Goal: Task Accomplishment & Management: Complete application form

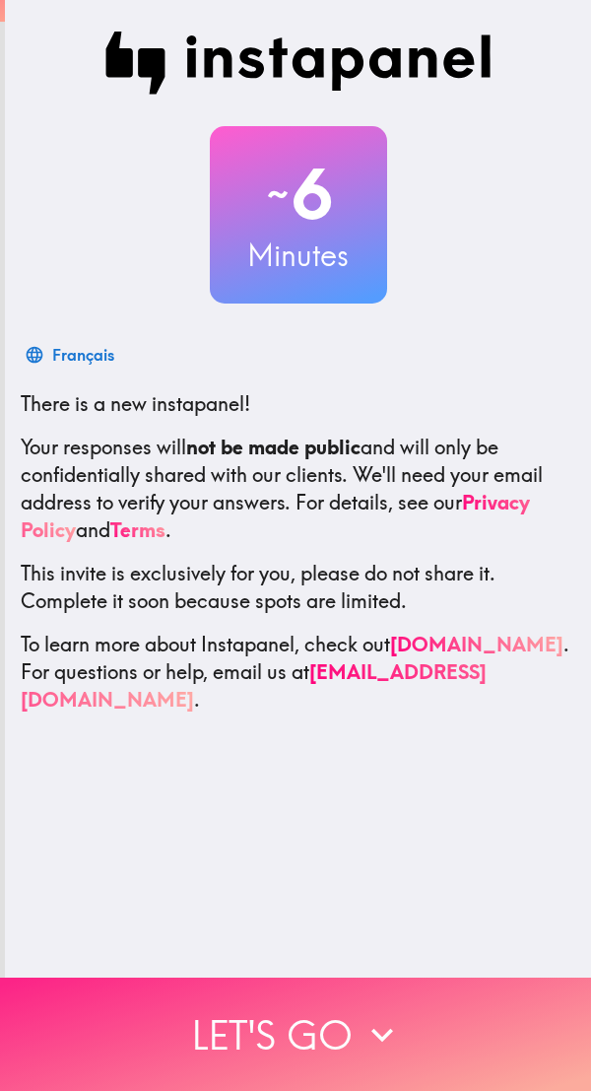
click at [352, 1026] on button "Let's go" at bounding box center [295, 1034] width 591 height 113
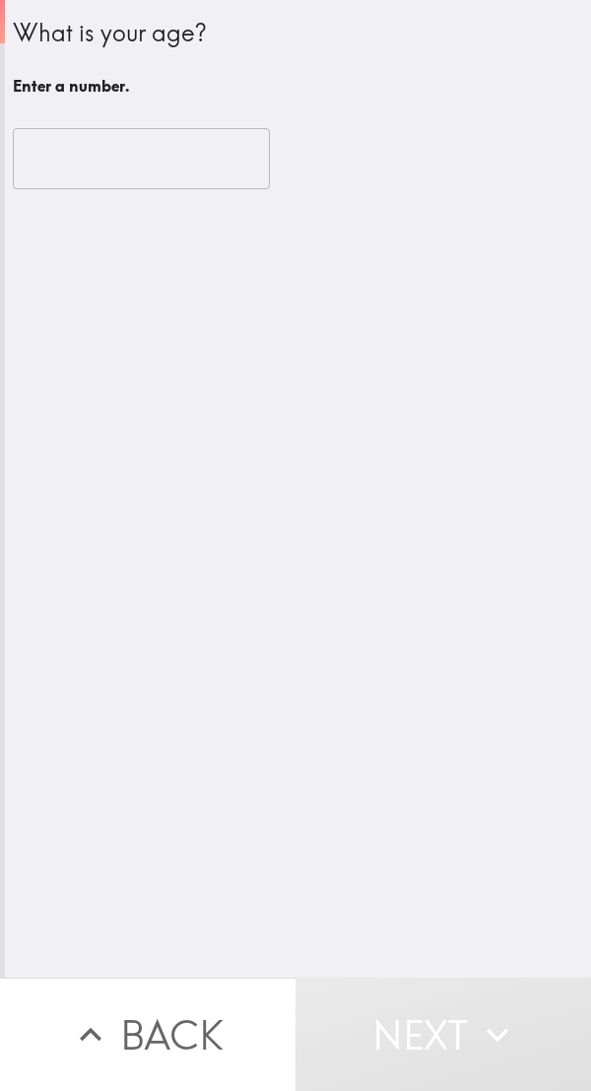
click at [33, 149] on input "number" at bounding box center [141, 158] width 257 height 61
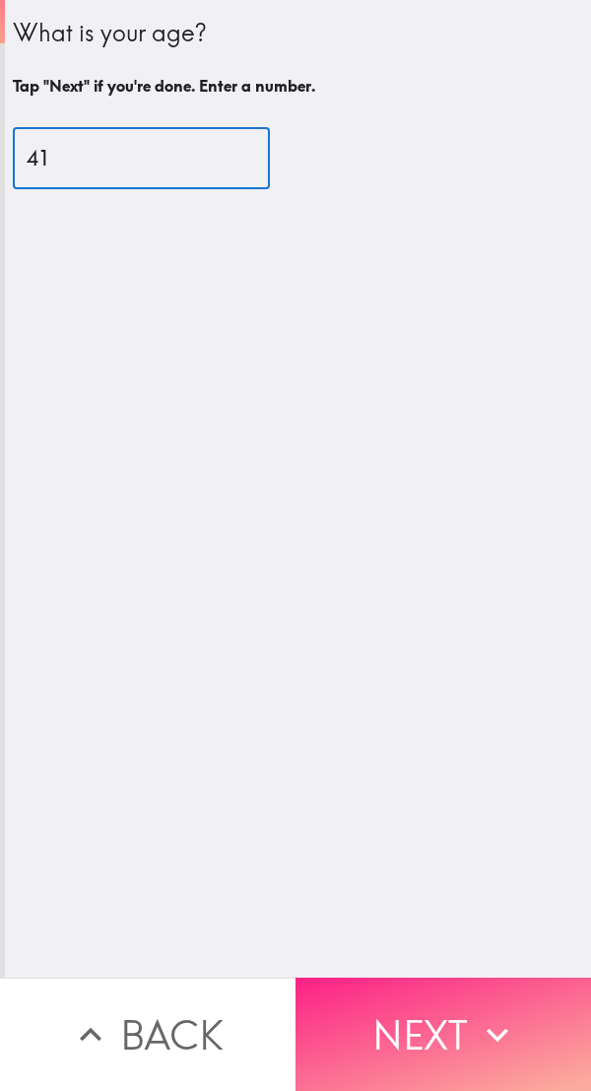
type input "41"
click at [455, 1035] on button "Next" at bounding box center [444, 1034] width 296 height 113
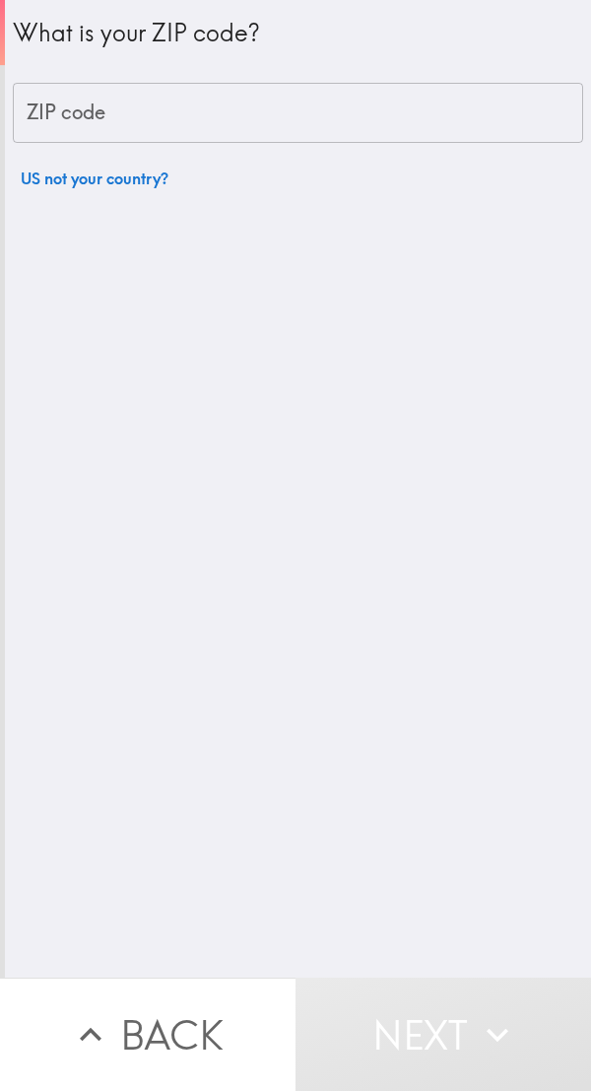
click at [61, 103] on div "ZIP code ZIP code" at bounding box center [298, 113] width 571 height 61
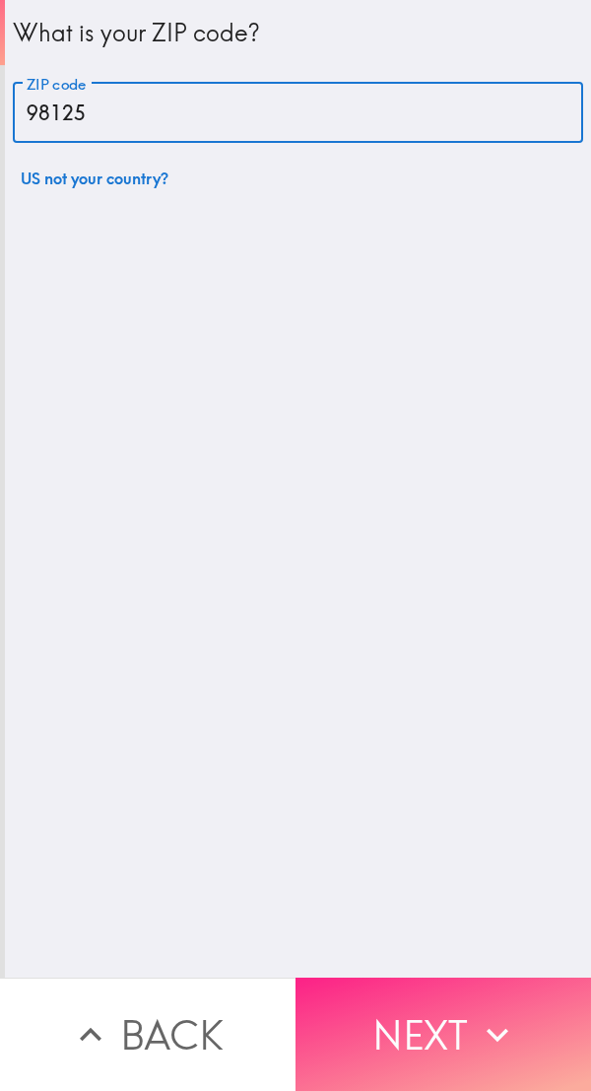
type input "98125"
click at [431, 1006] on button "Next" at bounding box center [444, 1034] width 296 height 113
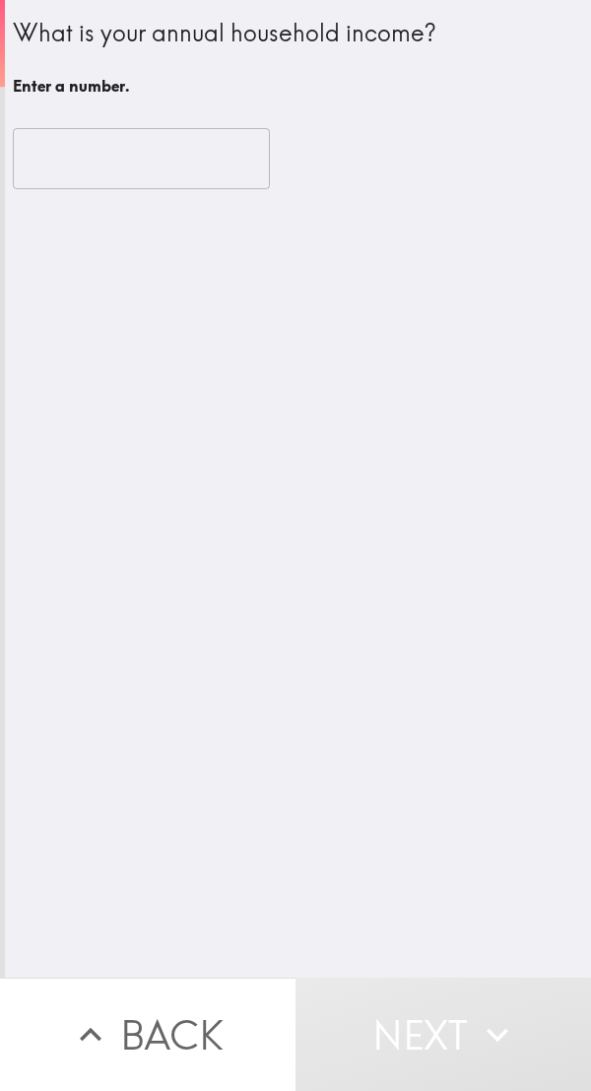
click at [20, 165] on input "number" at bounding box center [141, 158] width 257 height 61
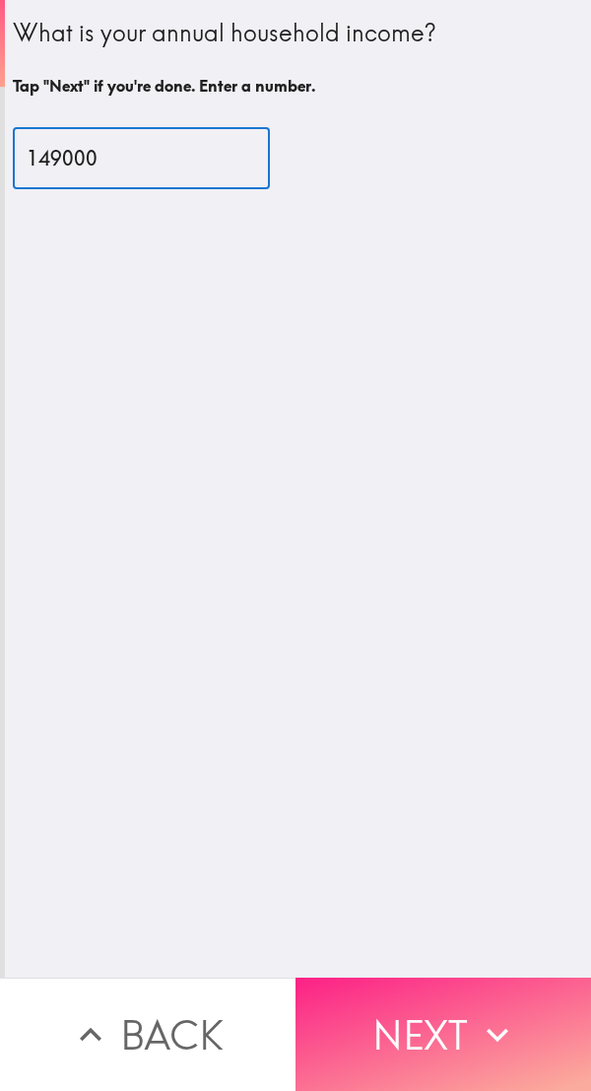
type input "149000"
click at [434, 1020] on button "Next" at bounding box center [444, 1034] width 296 height 113
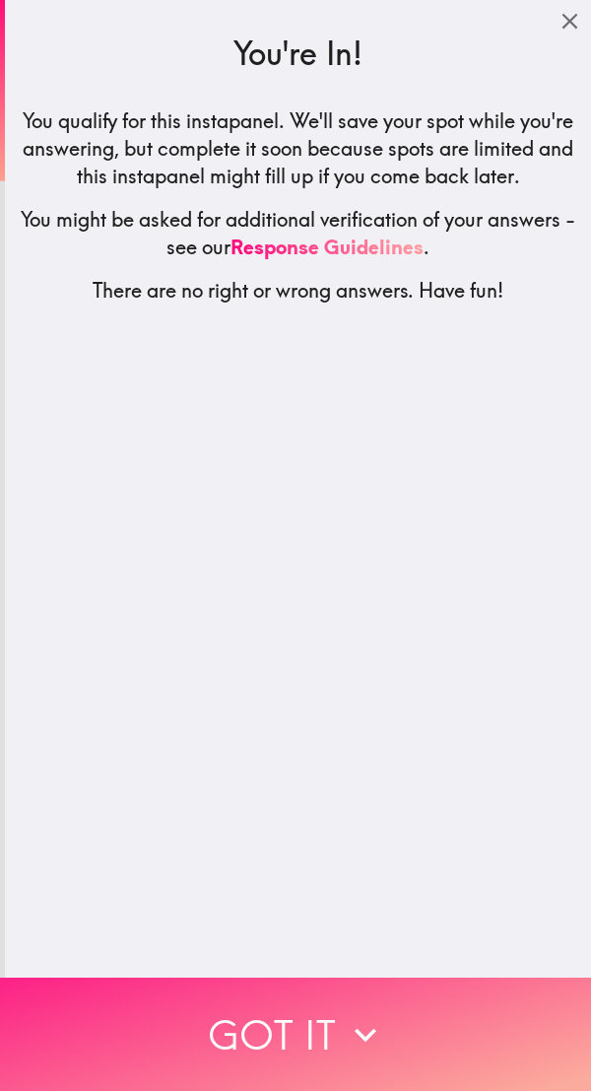
click at [350, 1032] on icon "button" at bounding box center [365, 1034] width 43 height 43
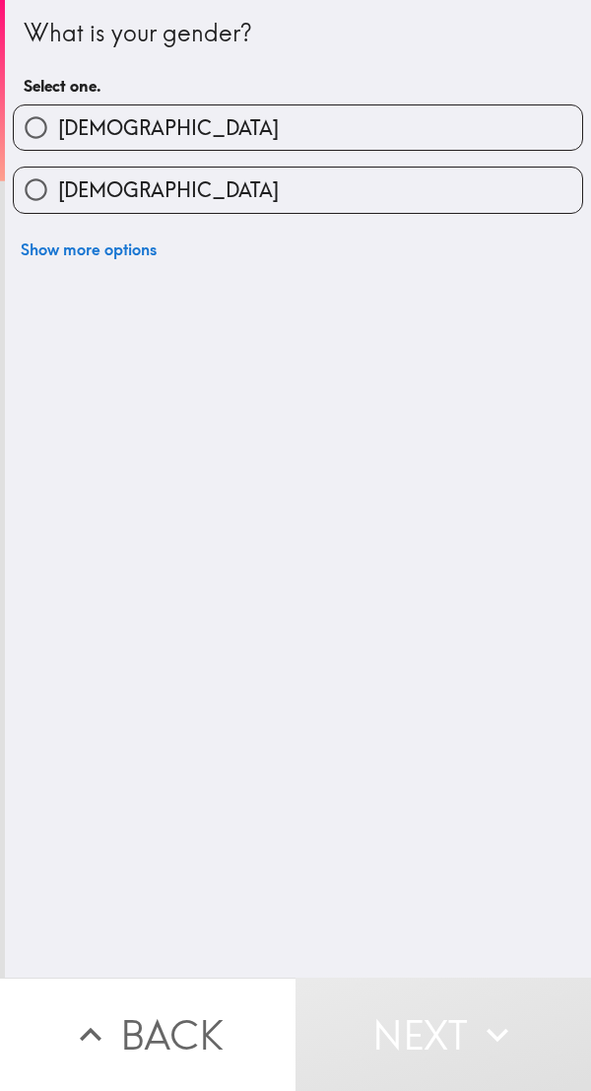
click at [37, 122] on input "[DEMOGRAPHIC_DATA]" at bounding box center [36, 127] width 44 height 44
radio input "true"
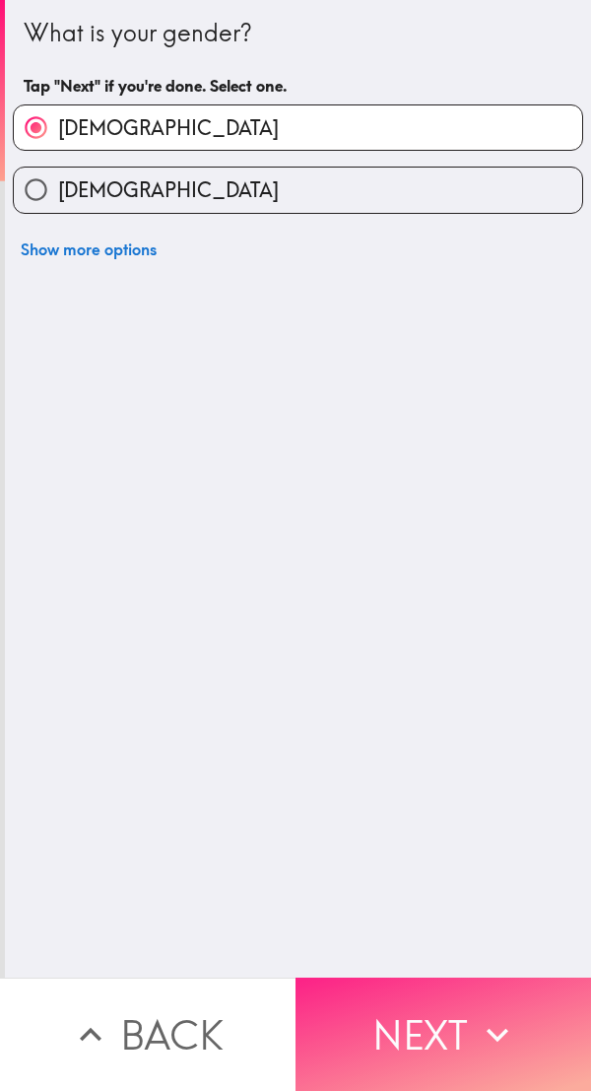
click at [427, 1026] on button "Next" at bounding box center [444, 1034] width 296 height 113
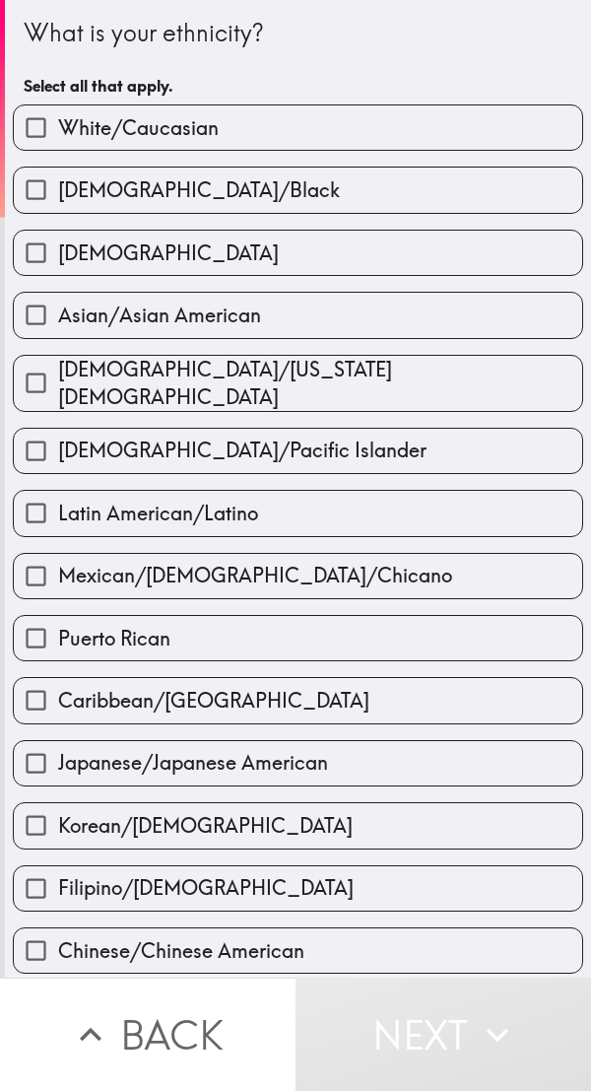
click at [20, 150] on input "White/Caucasian" at bounding box center [36, 127] width 44 height 44
checkbox input "true"
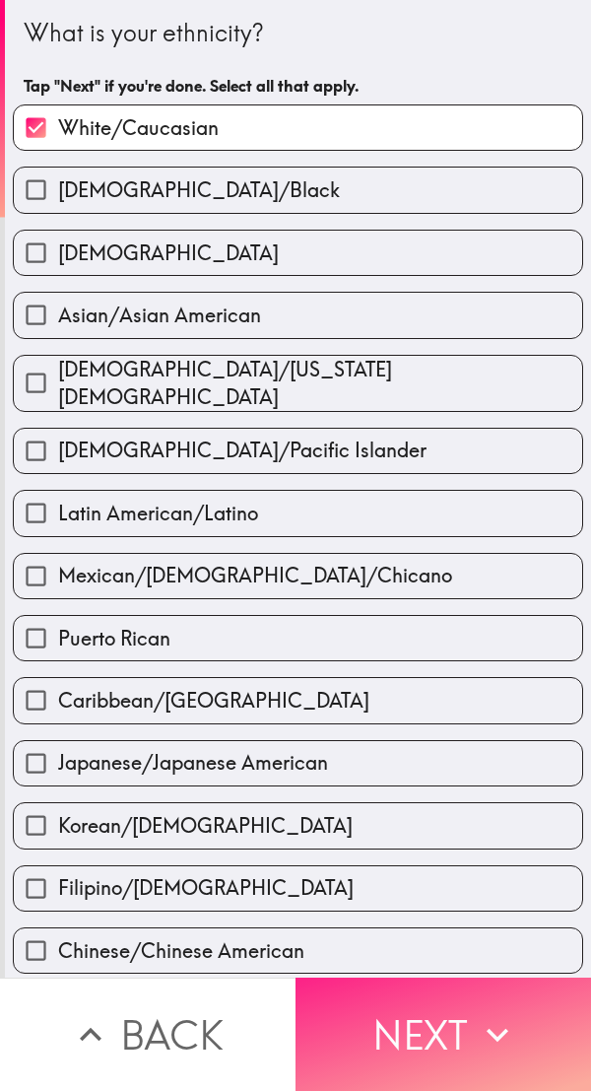
click at [442, 1029] on button "Next" at bounding box center [444, 1034] width 296 height 113
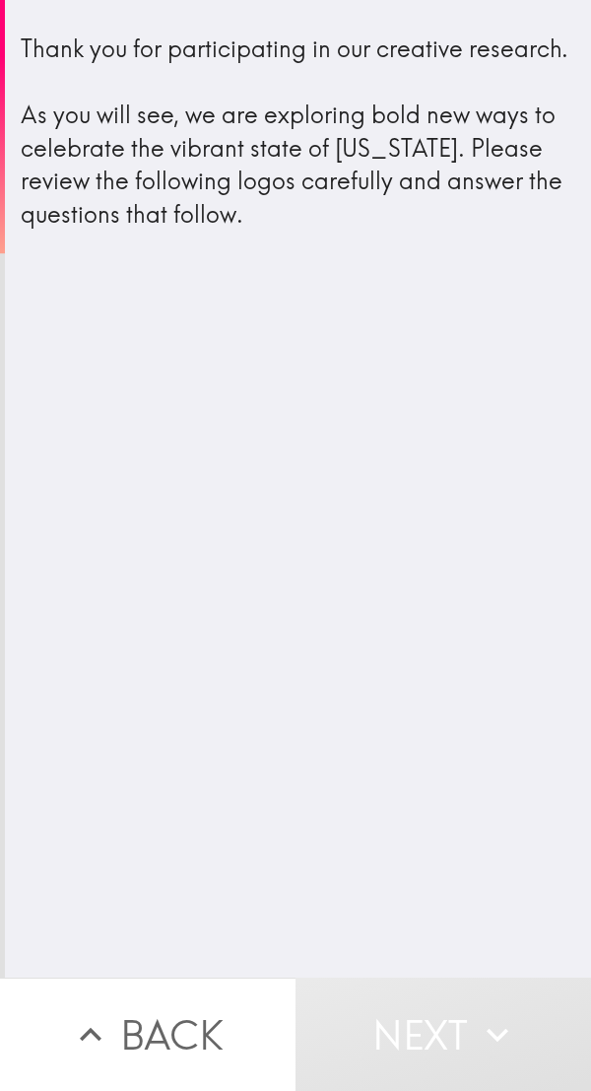
click at [420, 1021] on button "Next" at bounding box center [444, 1034] width 296 height 113
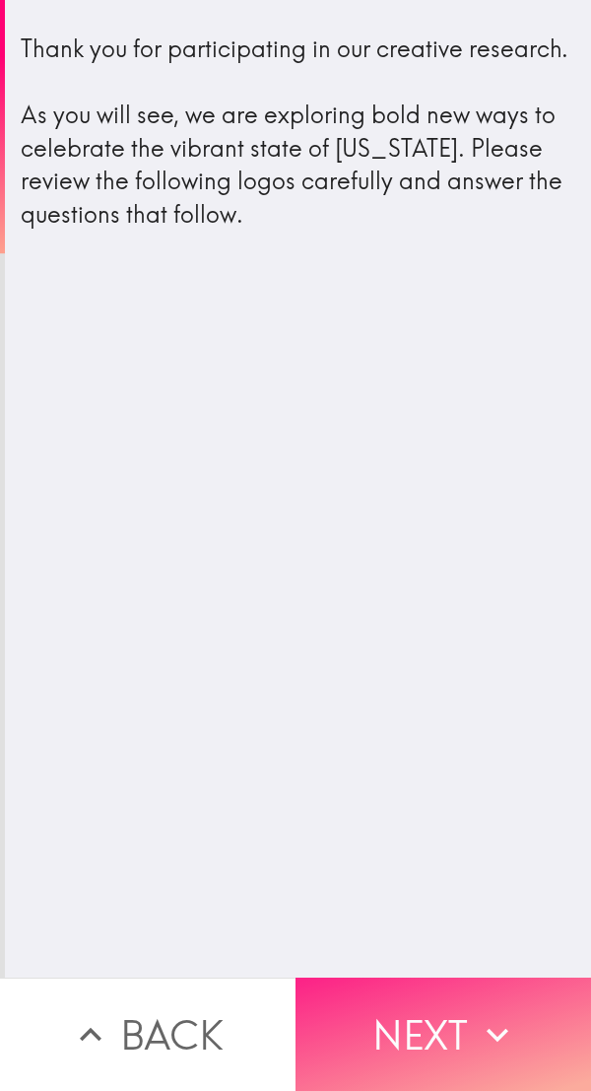
click at [417, 1030] on button "Next" at bounding box center [444, 1034] width 296 height 113
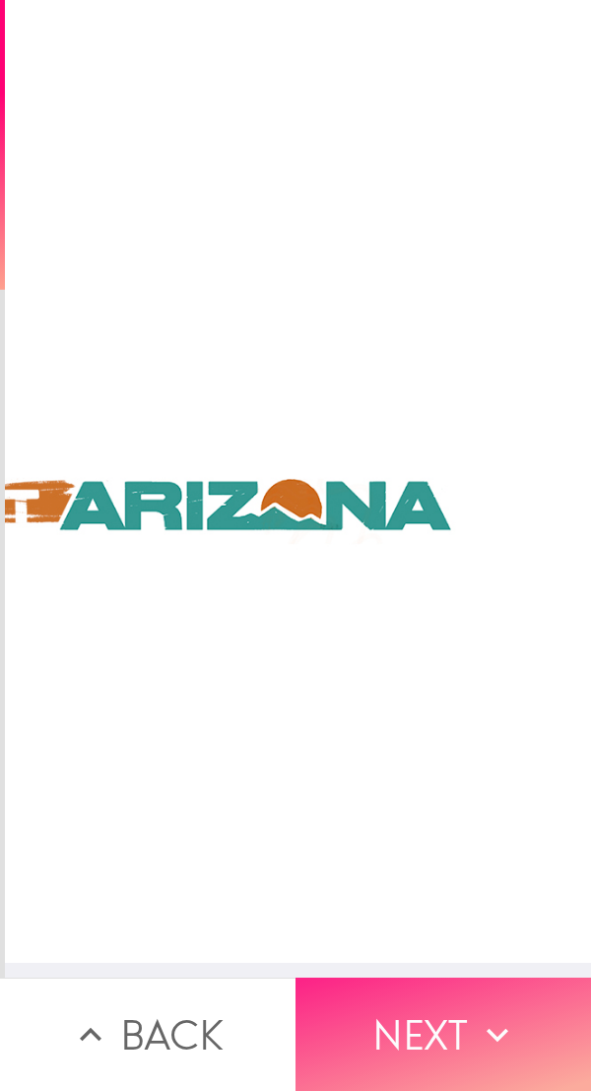
scroll to position [0, 1154]
click at [413, 1014] on button "Next" at bounding box center [444, 1034] width 296 height 113
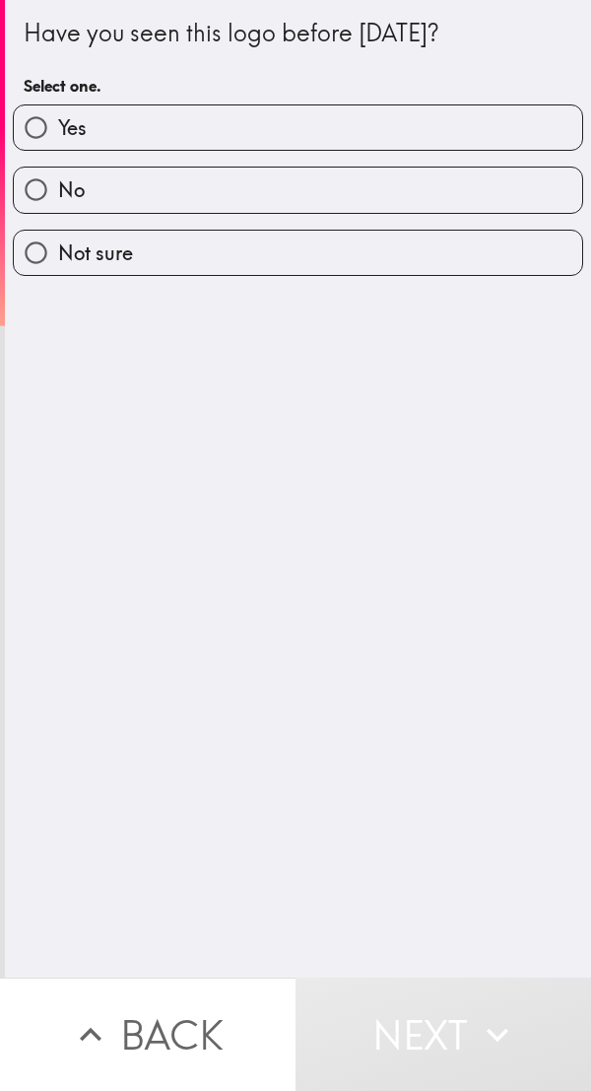
click at [36, 205] on input "No" at bounding box center [36, 190] width 44 height 44
radio input "true"
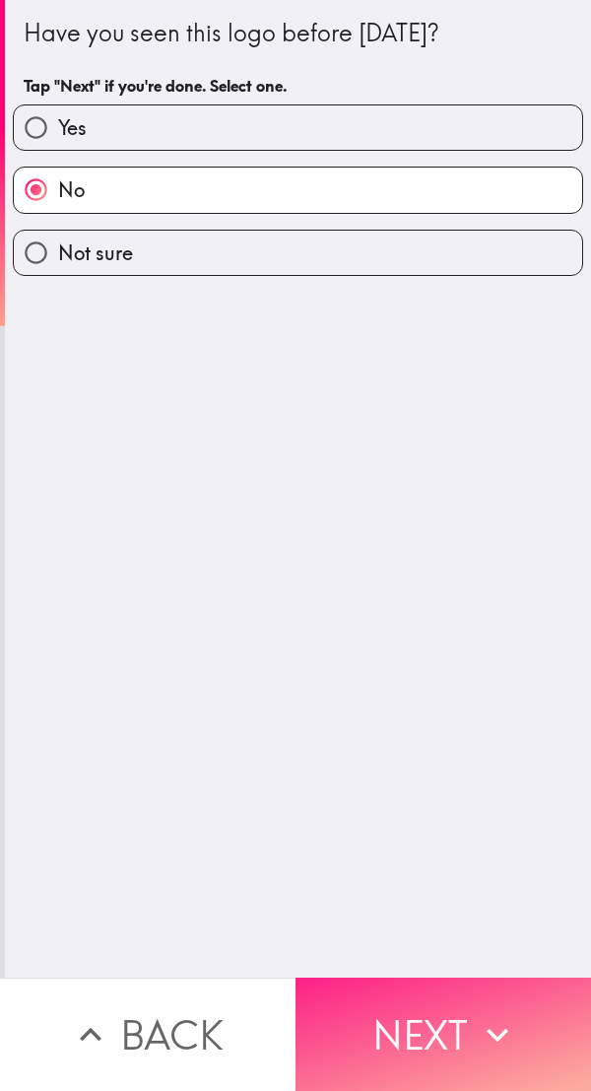
click at [419, 1009] on button "Next" at bounding box center [444, 1034] width 296 height 113
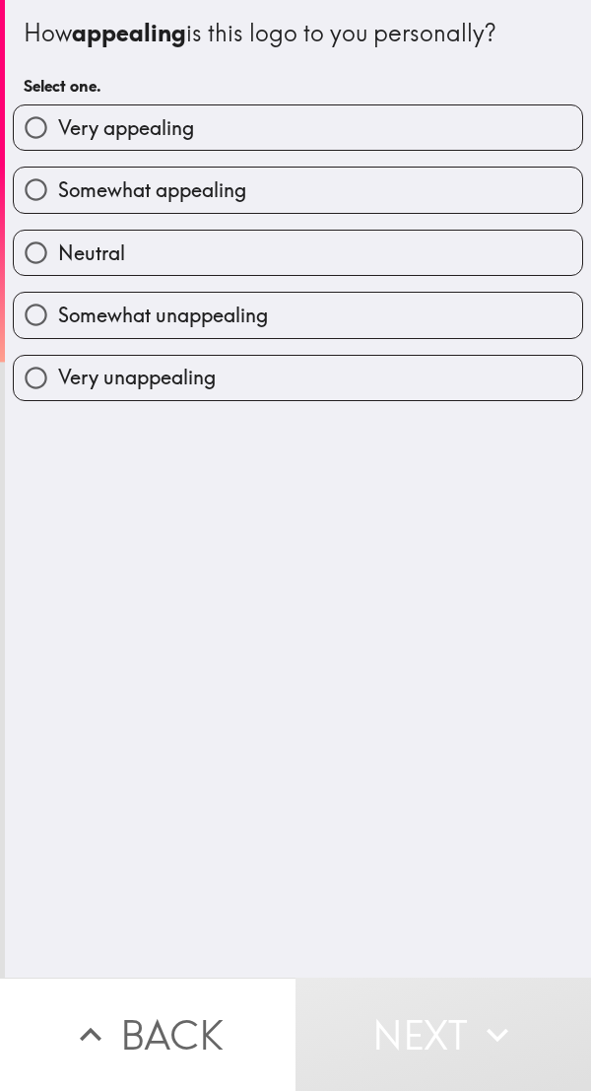
click at [20, 137] on input "Very appealing" at bounding box center [36, 127] width 44 height 44
radio input "true"
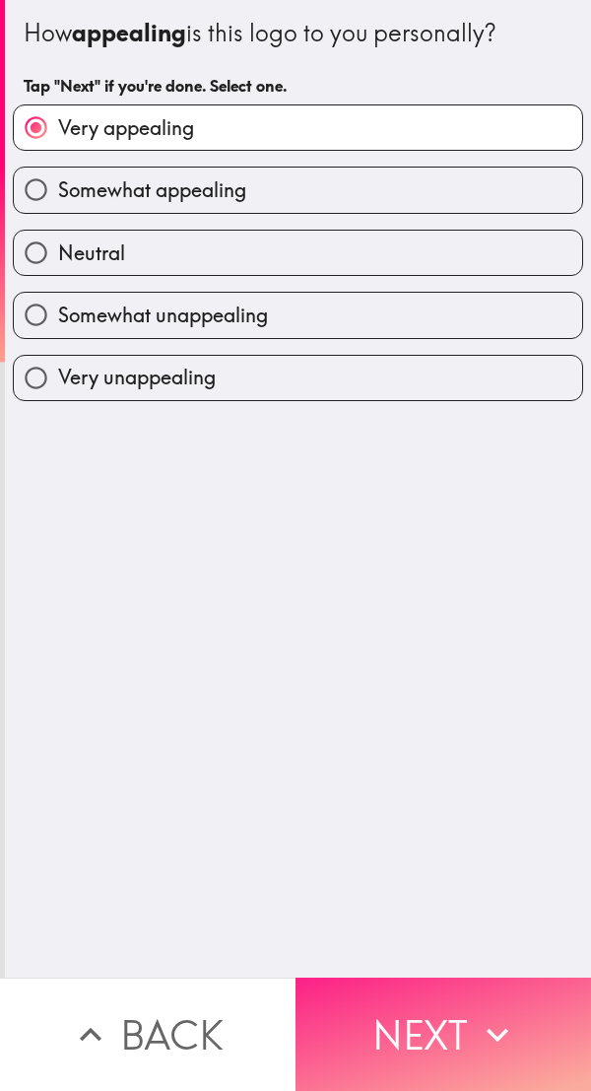
click at [421, 1014] on button "Next" at bounding box center [444, 1034] width 296 height 113
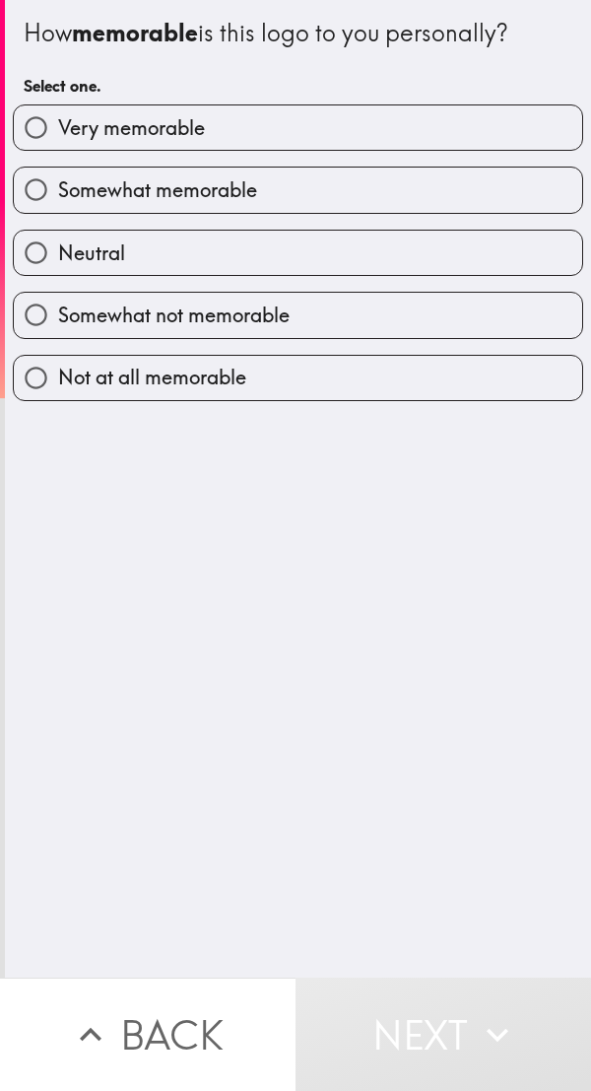
click at [27, 132] on input "Very memorable" at bounding box center [36, 127] width 44 height 44
radio input "true"
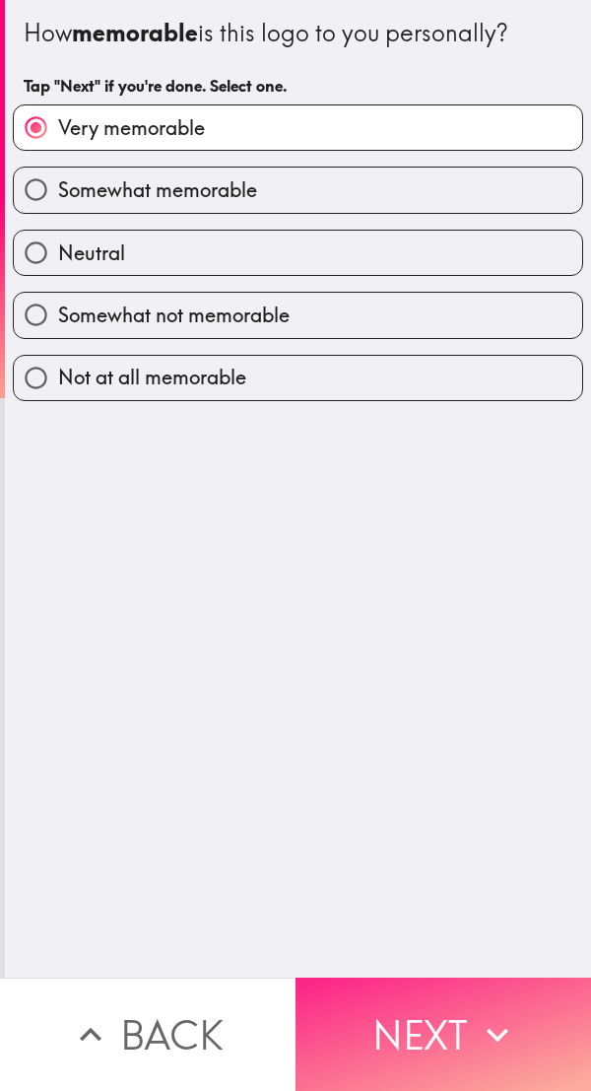
click at [435, 1022] on button "Next" at bounding box center [444, 1034] width 296 height 113
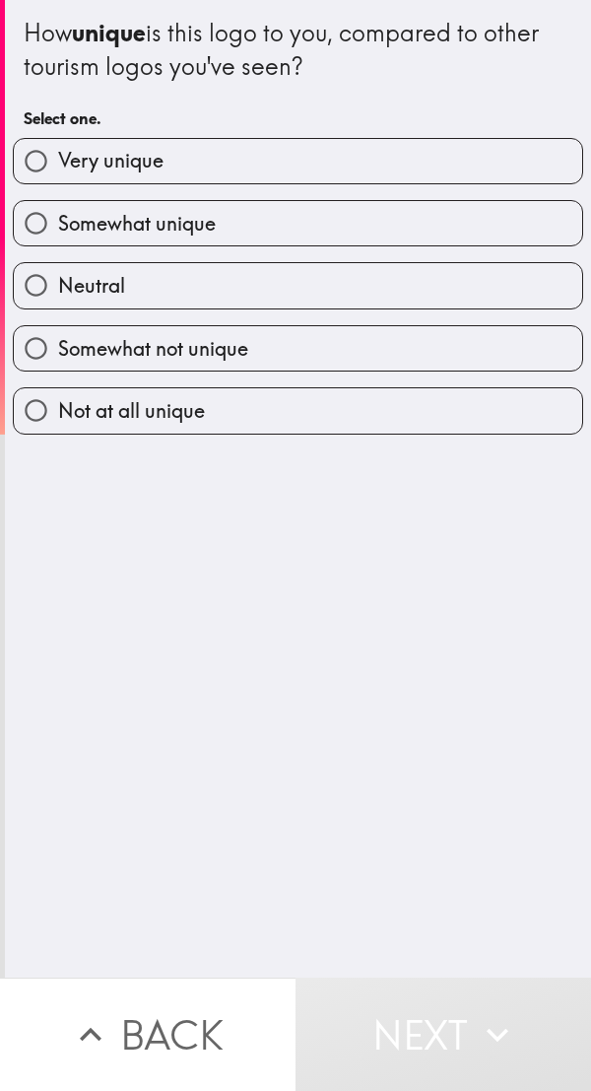
click at [37, 174] on input "Very unique" at bounding box center [36, 161] width 44 height 44
radio input "true"
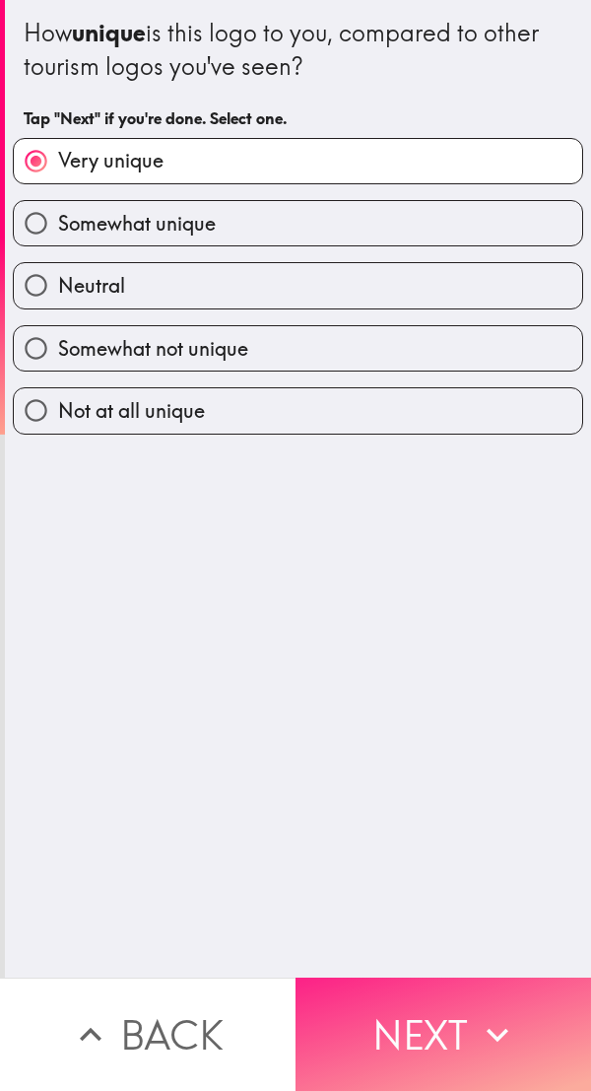
click at [426, 1025] on button "Next" at bounding box center [444, 1034] width 296 height 113
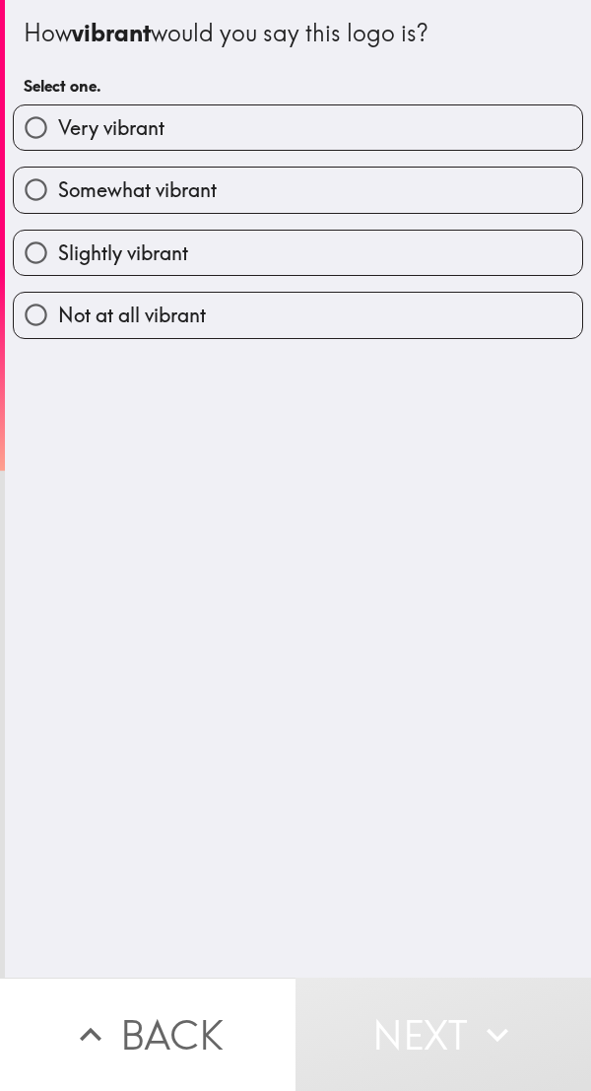
click at [16, 137] on input "Very vibrant" at bounding box center [36, 127] width 44 height 44
radio input "true"
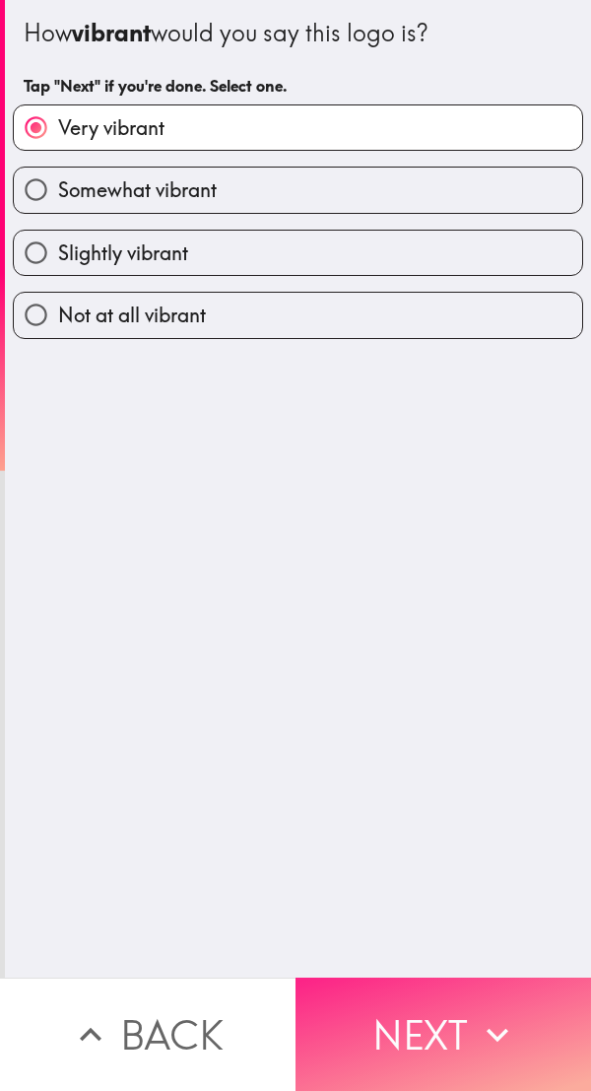
click at [427, 996] on button "Next" at bounding box center [444, 1034] width 296 height 113
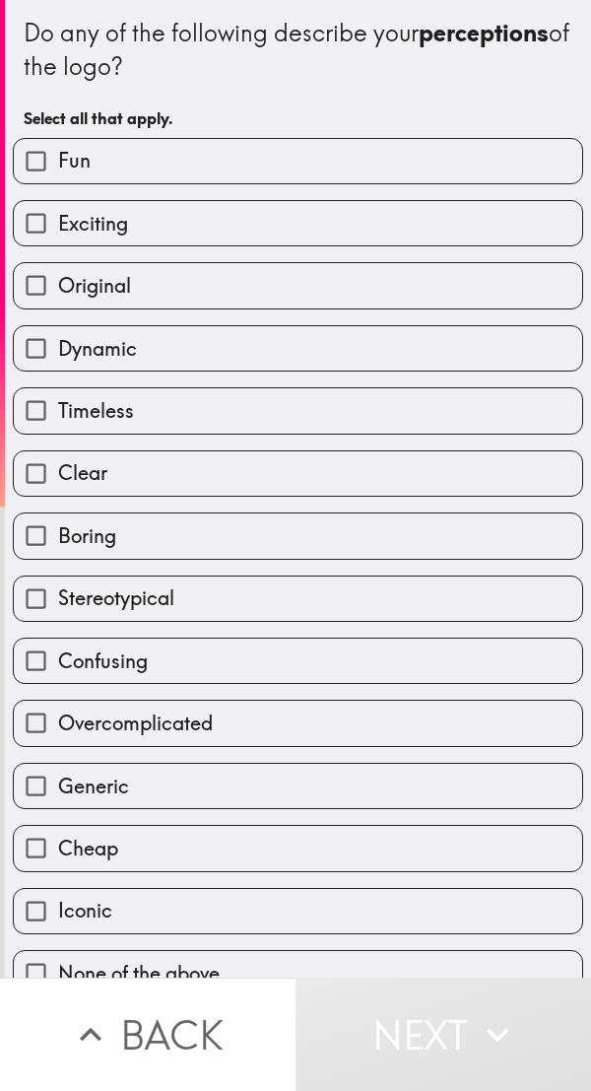
click at [25, 223] on input "Exciting" at bounding box center [36, 223] width 44 height 44
checkbox input "true"
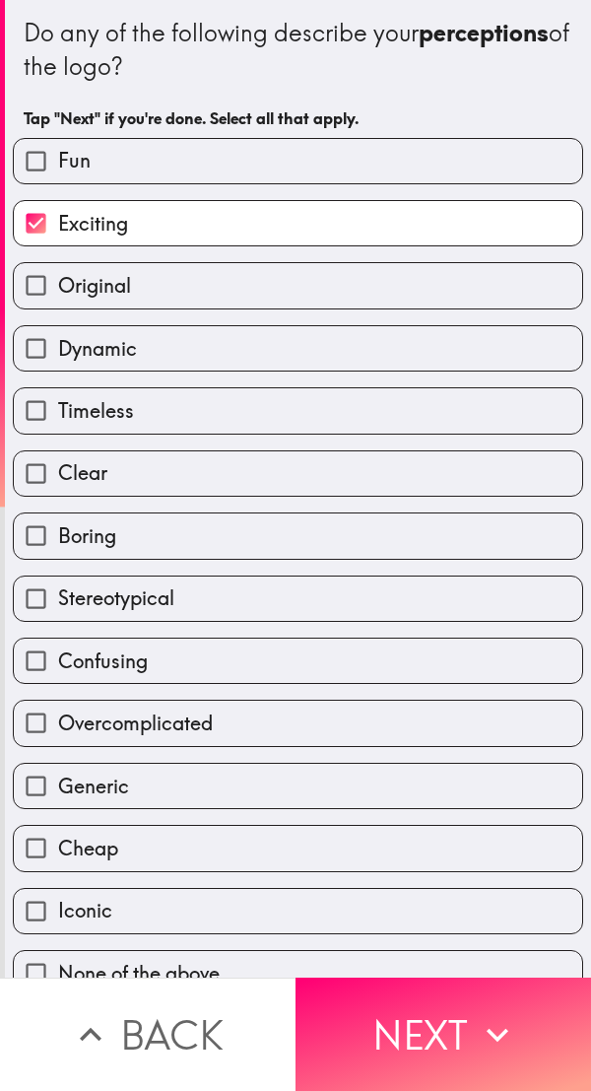
click at [16, 279] on input "Original" at bounding box center [36, 285] width 44 height 44
checkbox input "true"
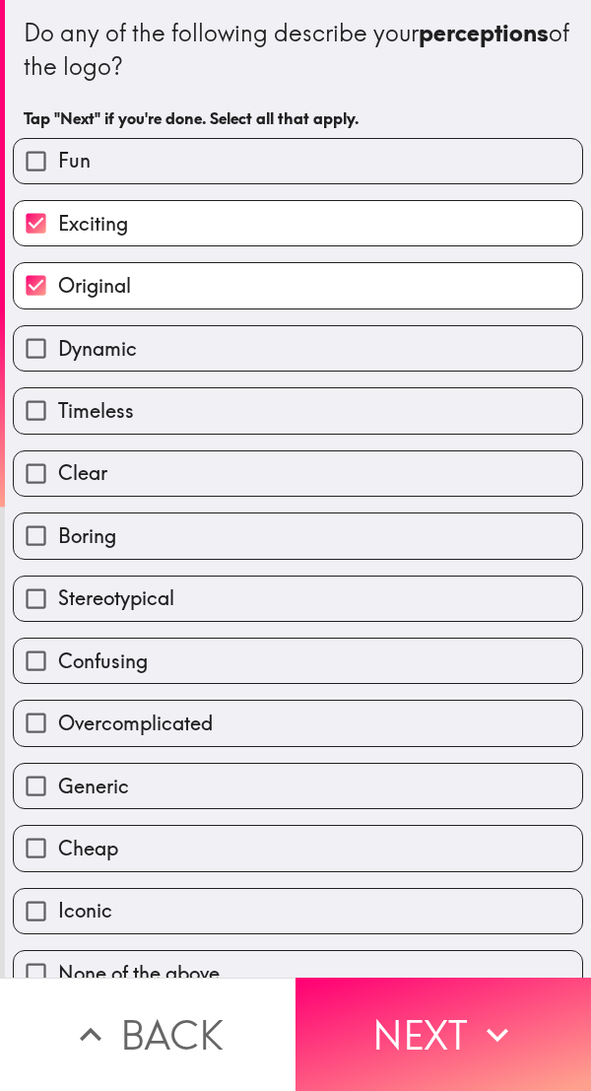
click at [21, 351] on input "Dynamic" at bounding box center [36, 348] width 44 height 44
checkbox input "true"
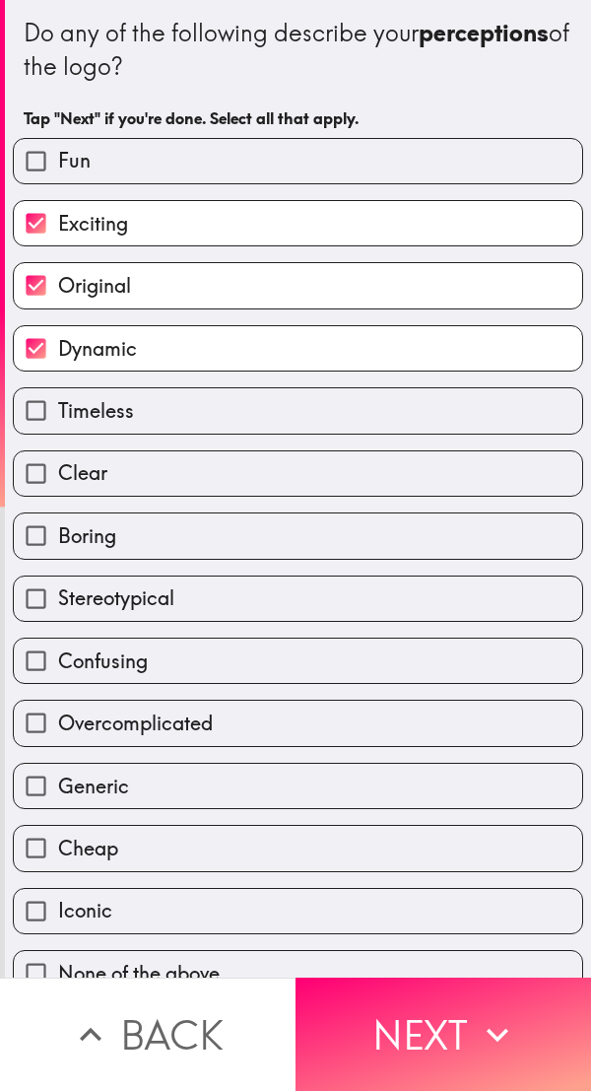
scroll to position [34, 0]
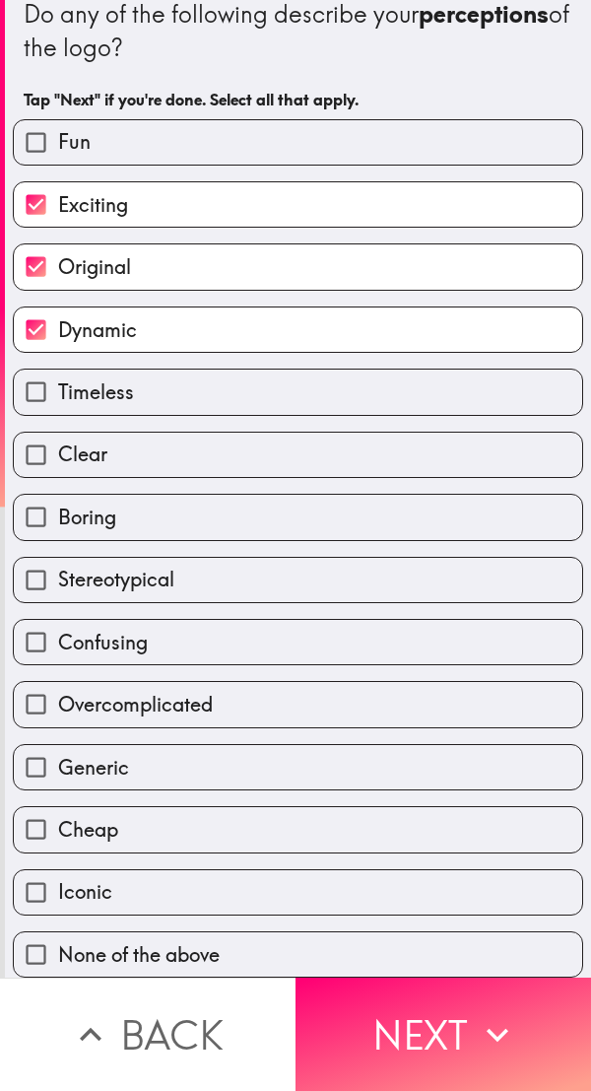
click at [20, 450] on input "Clear" at bounding box center [36, 455] width 44 height 44
checkbox input "true"
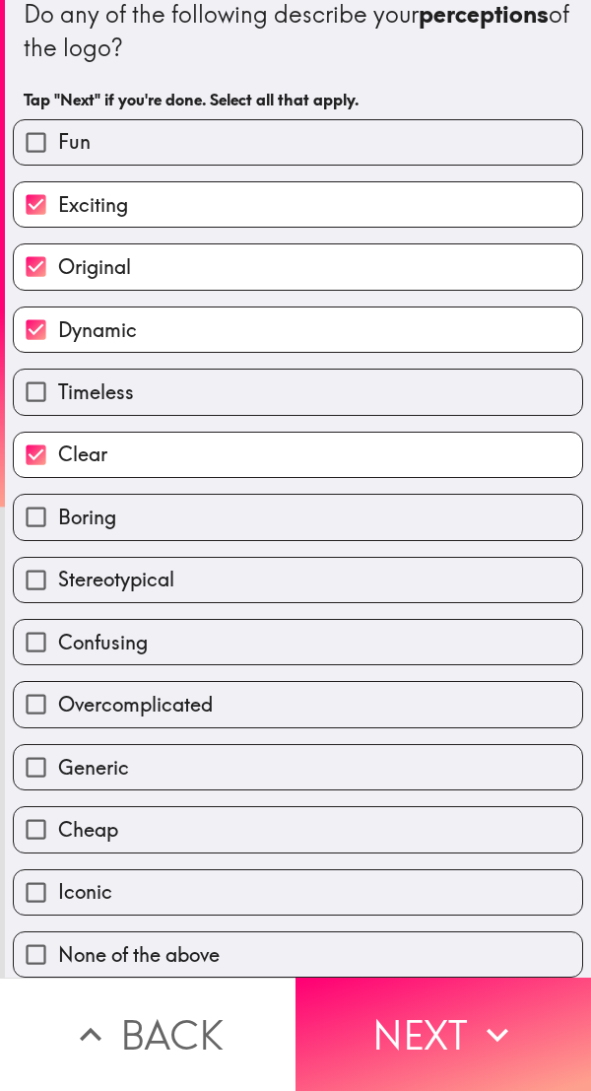
click at [27, 874] on input "Iconic" at bounding box center [36, 892] width 44 height 44
checkbox input "true"
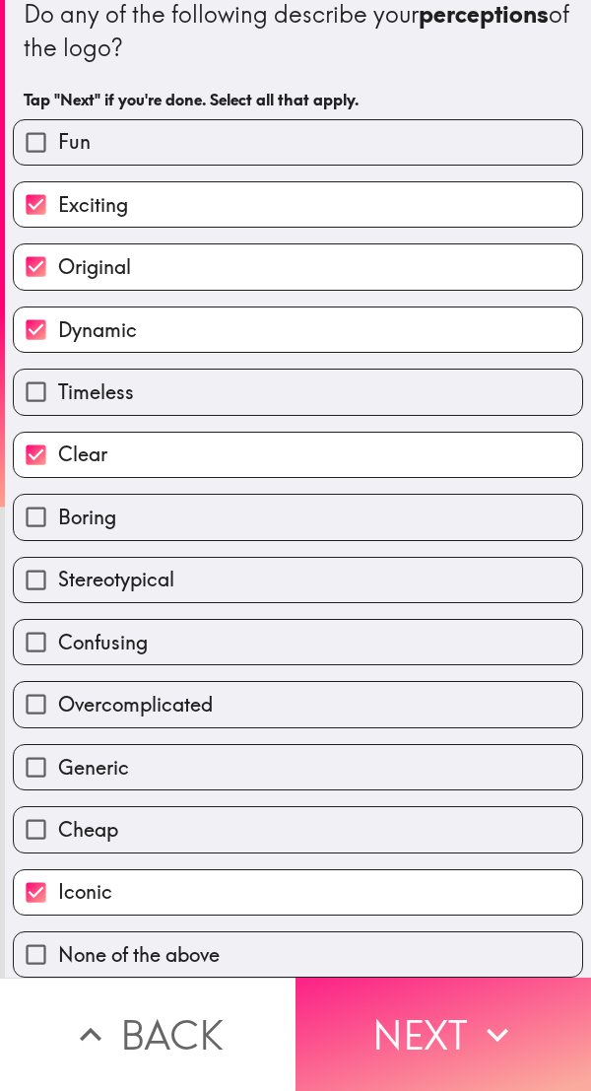
click at [424, 1026] on button "Next" at bounding box center [444, 1034] width 296 height 113
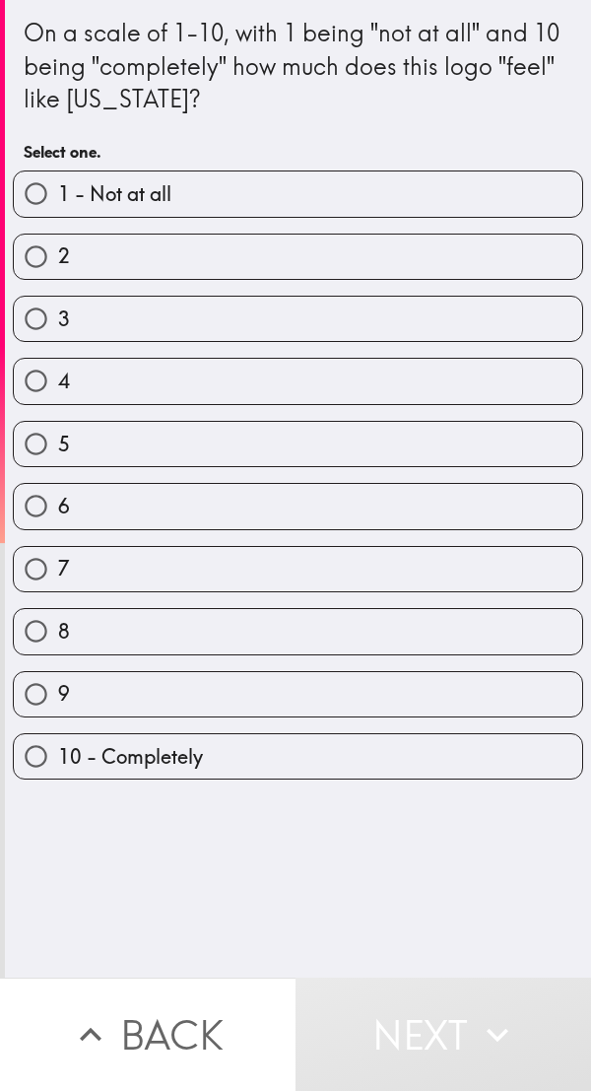
click at [25, 691] on input "9" at bounding box center [36, 694] width 44 height 44
radio input "true"
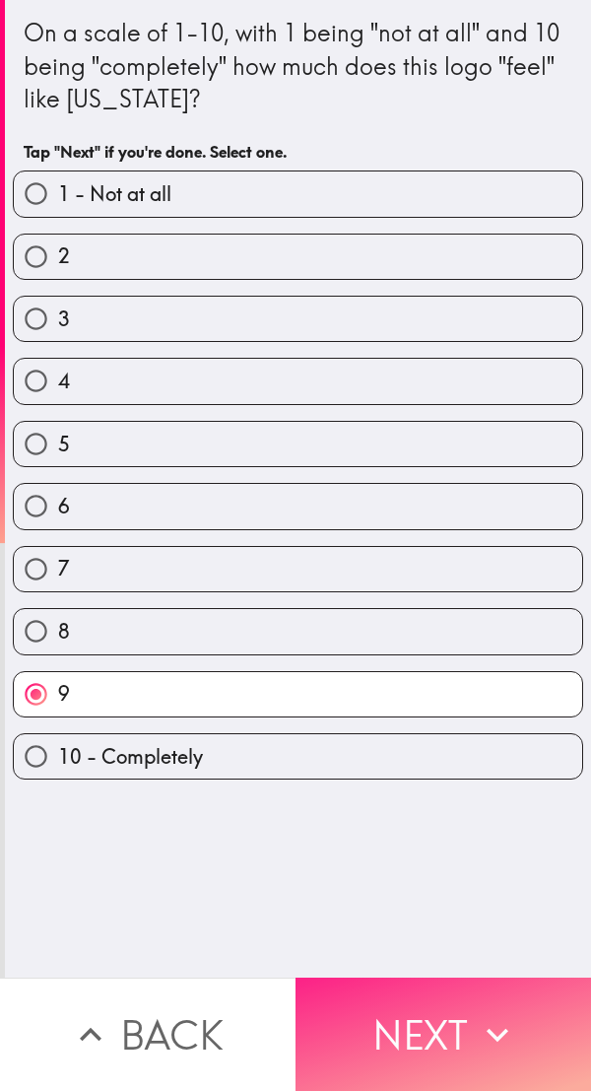
click at [399, 1022] on button "Next" at bounding box center [444, 1034] width 296 height 113
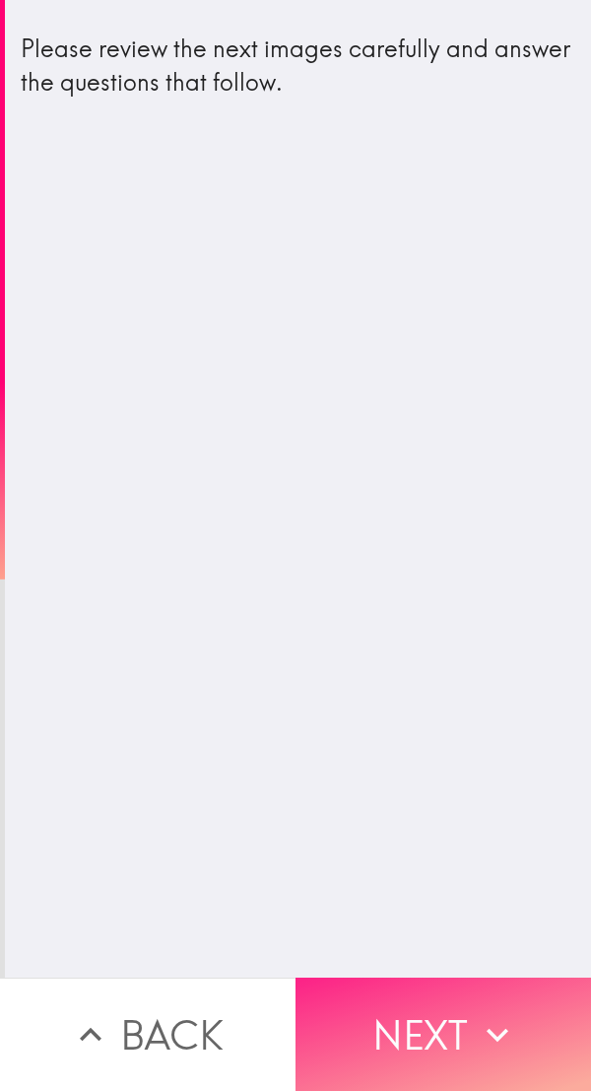
click at [419, 1020] on button "Next" at bounding box center [444, 1034] width 296 height 113
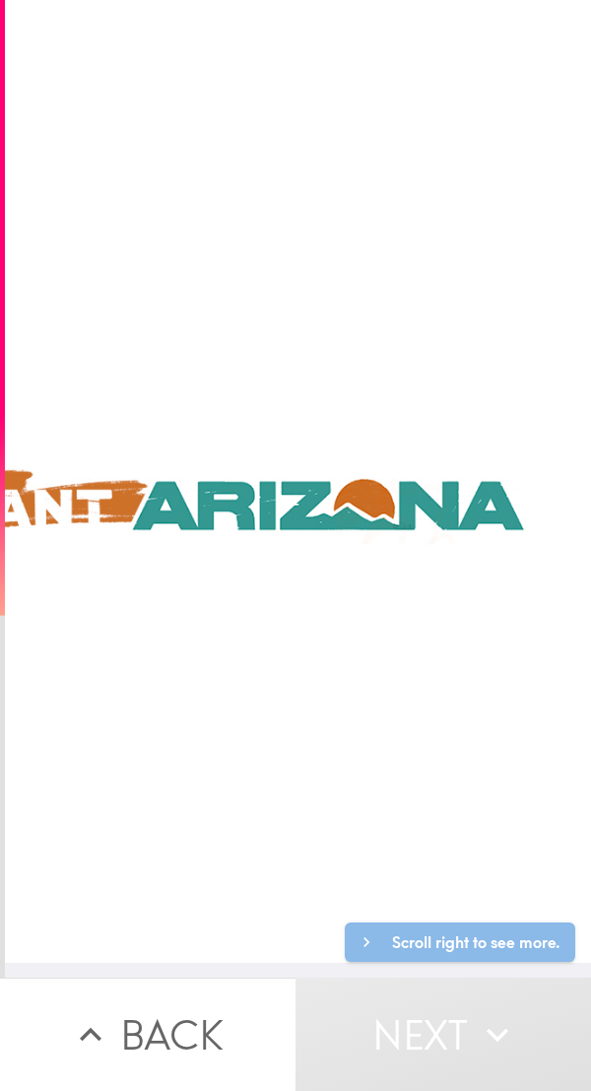
scroll to position [1, 1154]
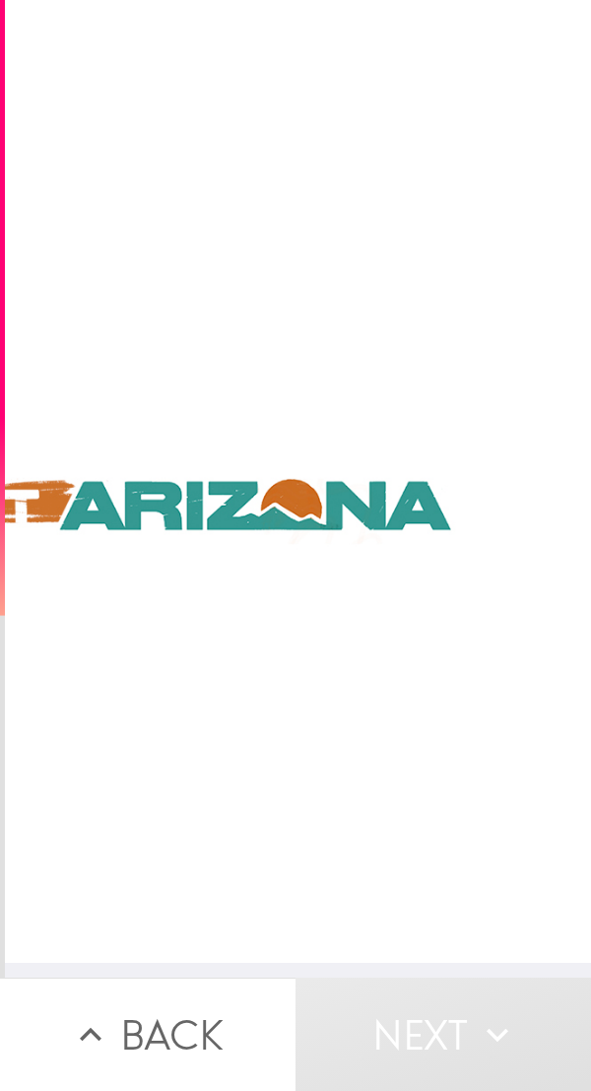
click at [435, 1032] on button "Next" at bounding box center [444, 1034] width 296 height 113
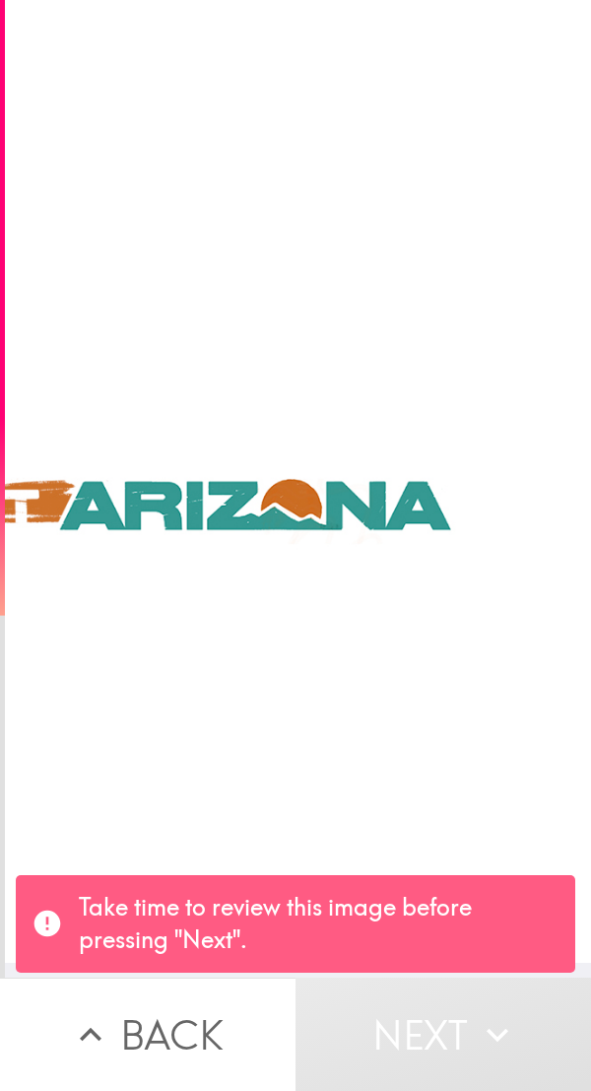
click at [433, 1042] on button "Next" at bounding box center [444, 1034] width 296 height 113
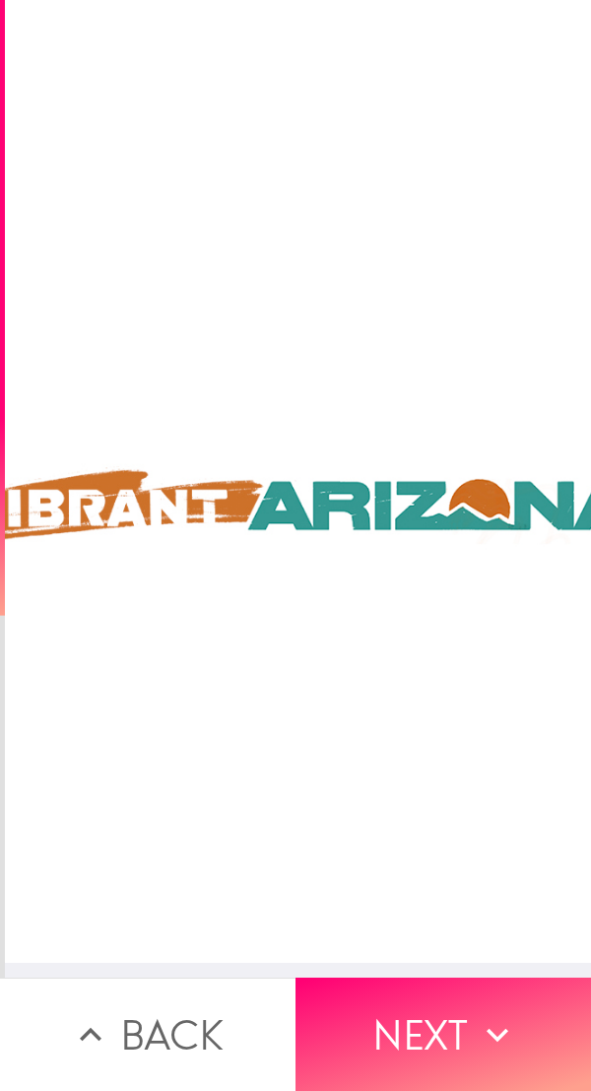
scroll to position [1, 1046]
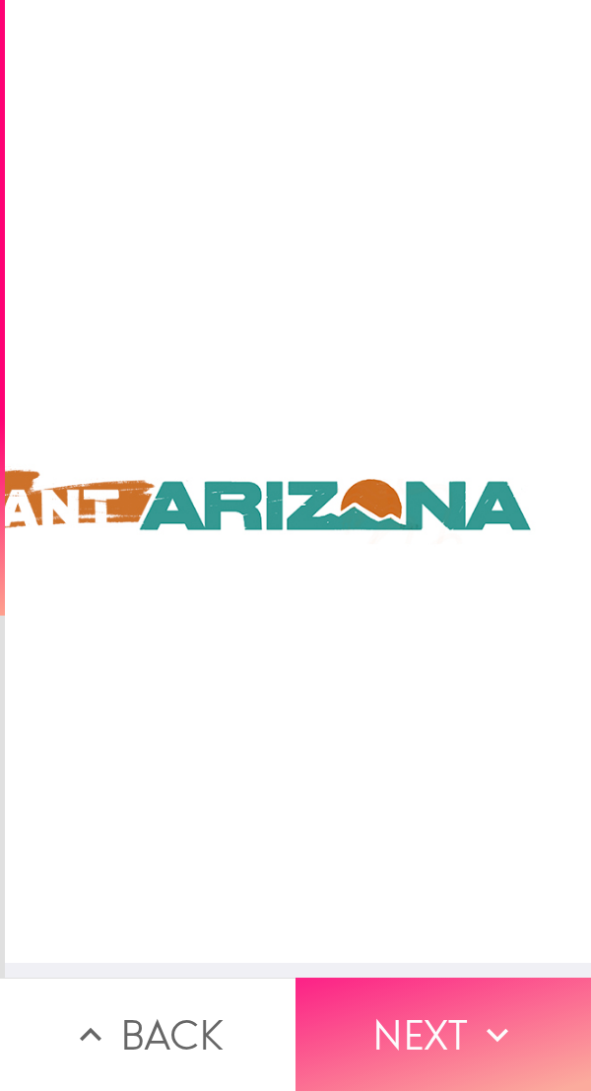
click at [451, 1037] on button "Next" at bounding box center [444, 1034] width 296 height 113
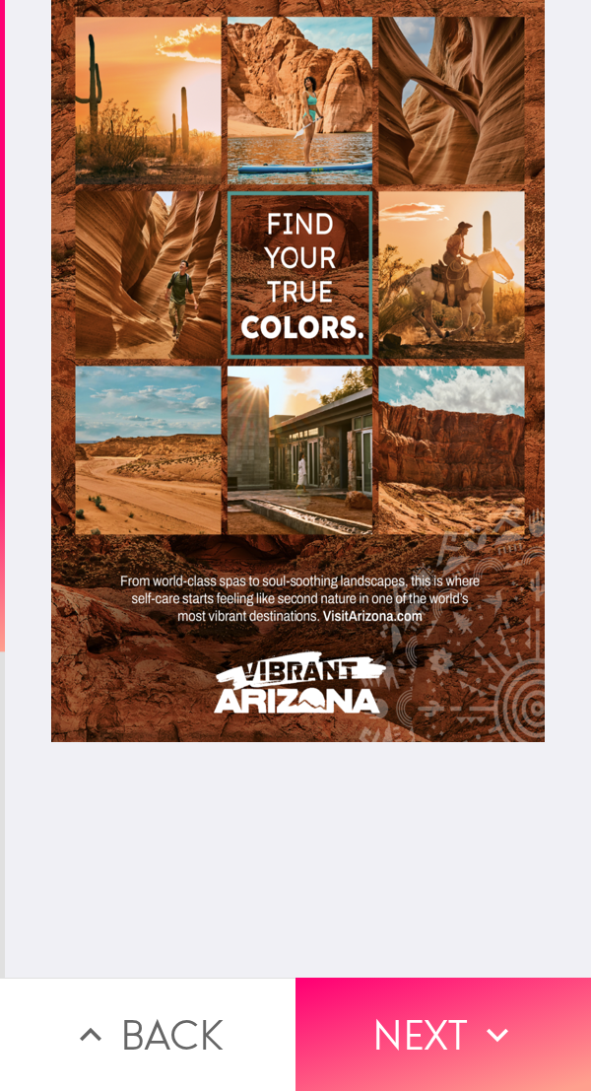
click at [404, 271] on div at bounding box center [298, 371] width 494 height 742
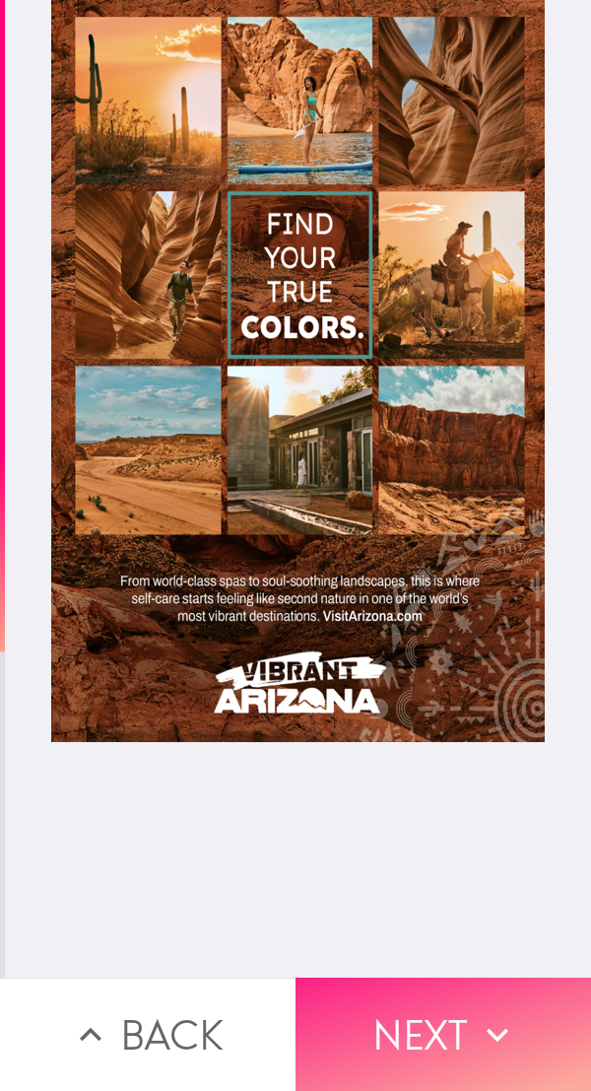
click at [412, 1014] on button "Next" at bounding box center [444, 1034] width 296 height 113
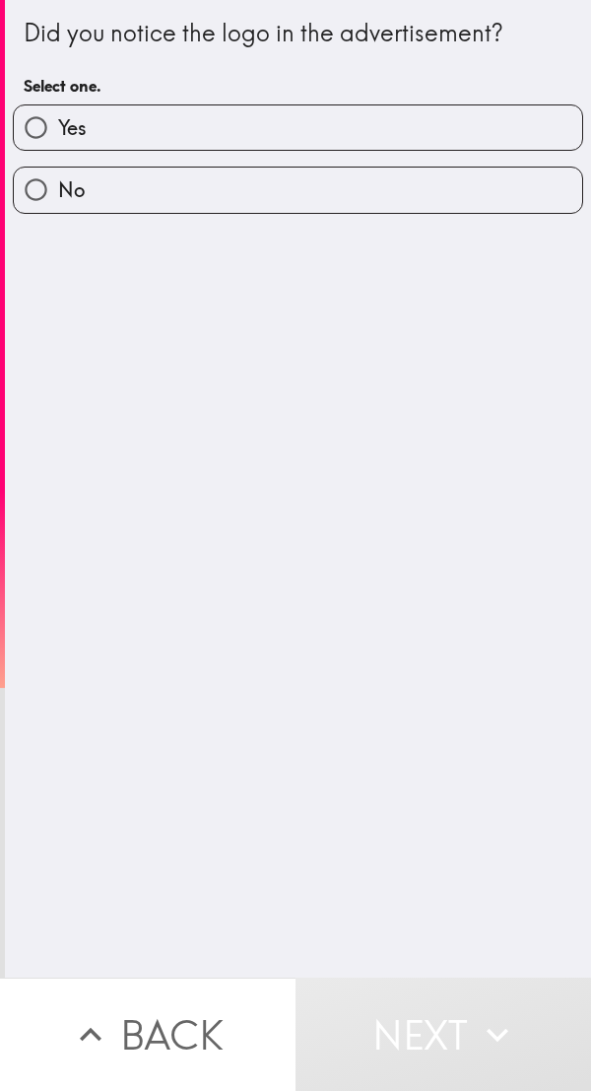
click at [40, 138] on input "Yes" at bounding box center [36, 127] width 44 height 44
radio input "true"
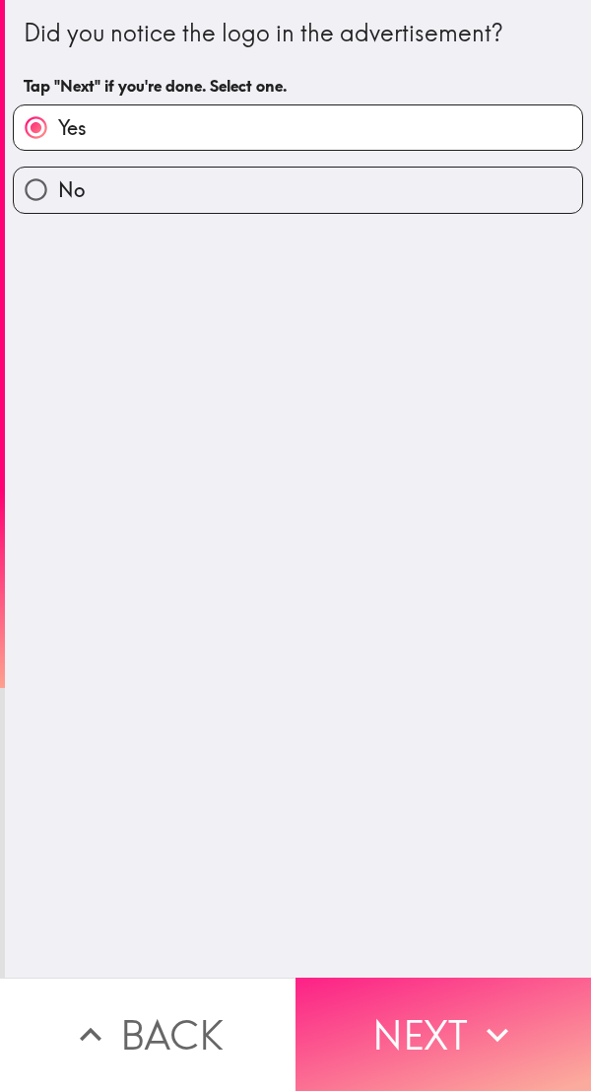
click at [434, 1002] on button "Next" at bounding box center [444, 1034] width 296 height 113
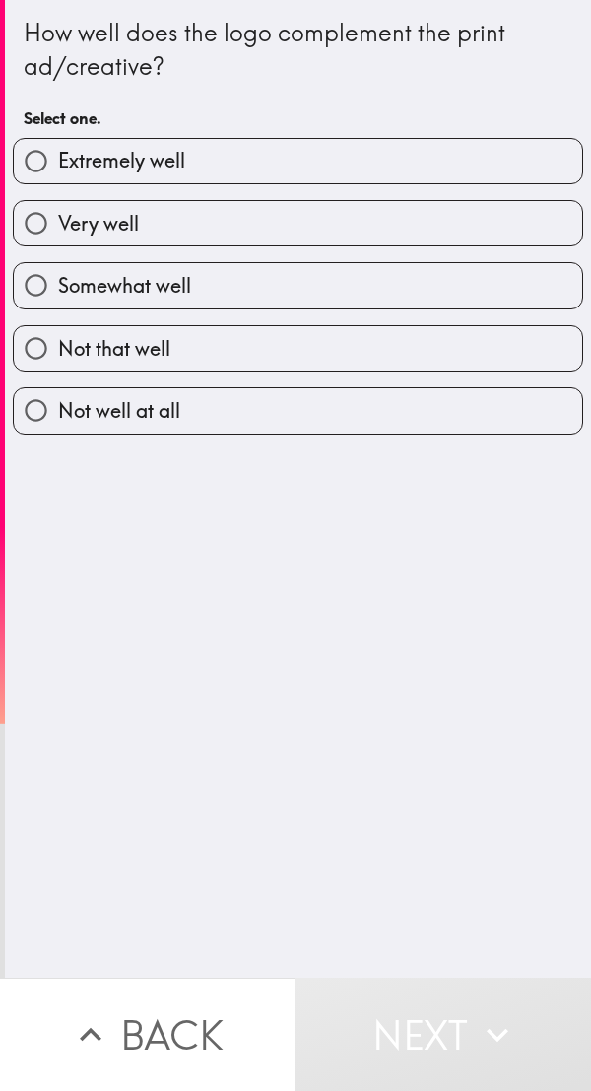
click at [40, 172] on input "Extremely well" at bounding box center [36, 161] width 44 height 44
radio input "true"
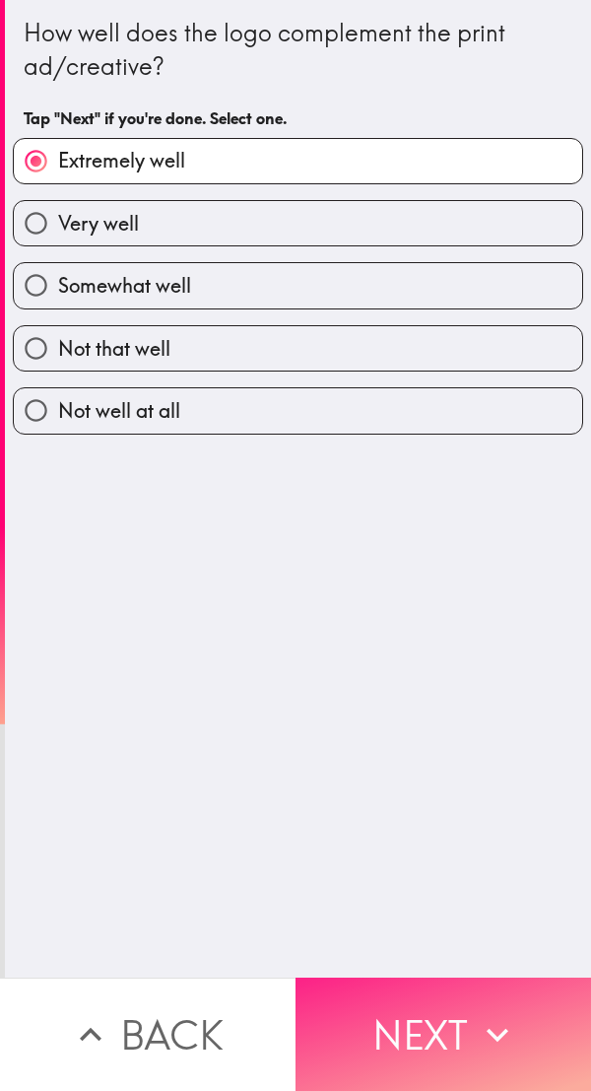
click at [419, 1014] on button "Next" at bounding box center [444, 1034] width 296 height 113
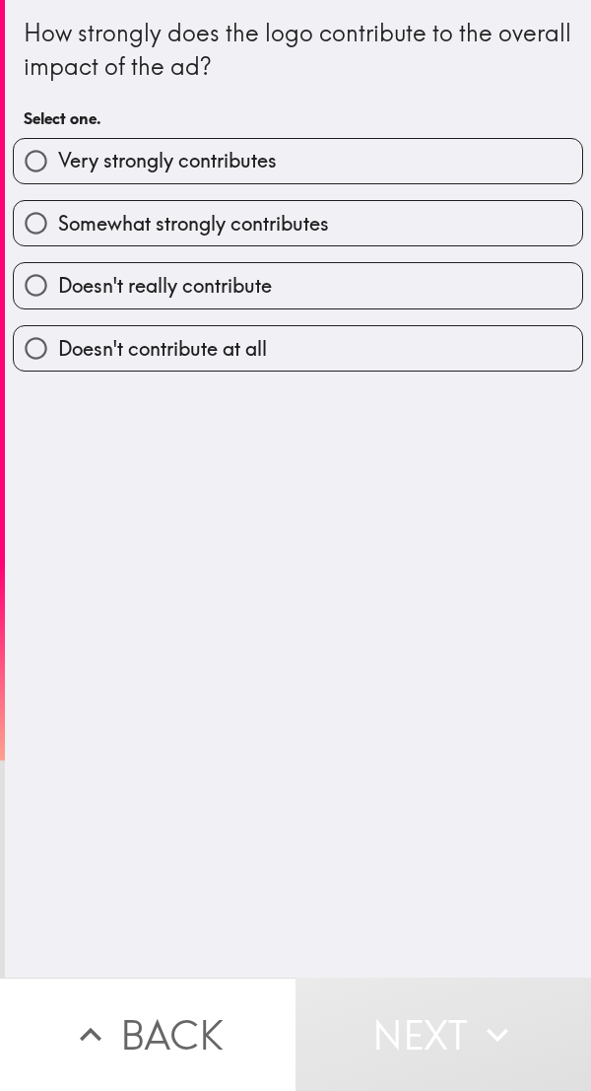
click at [28, 152] on input "Very strongly contributes" at bounding box center [36, 161] width 44 height 44
radio input "true"
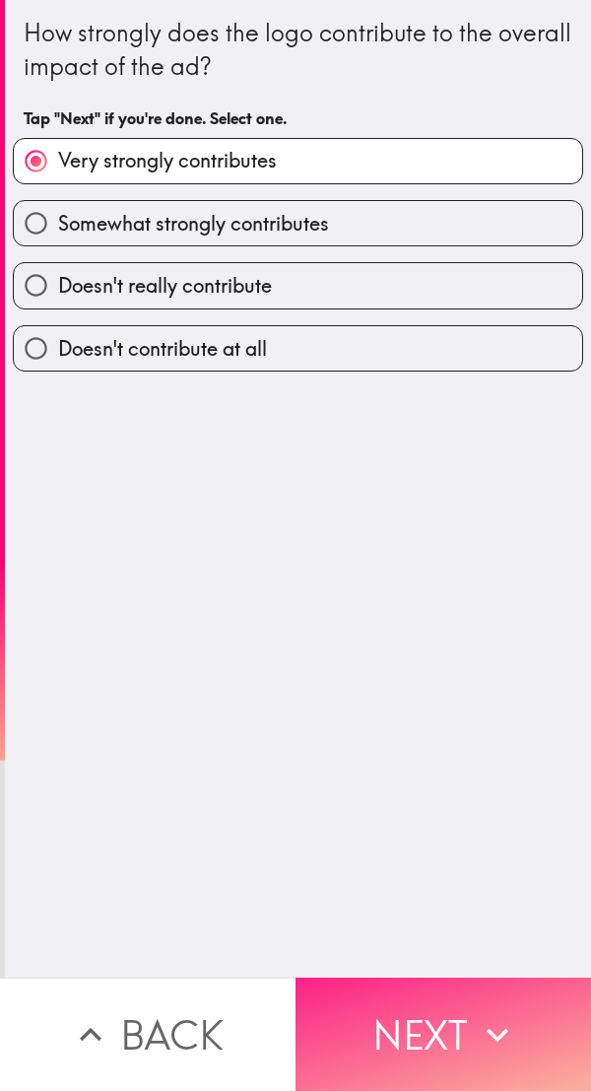
click at [421, 1020] on button "Next" at bounding box center [444, 1034] width 296 height 113
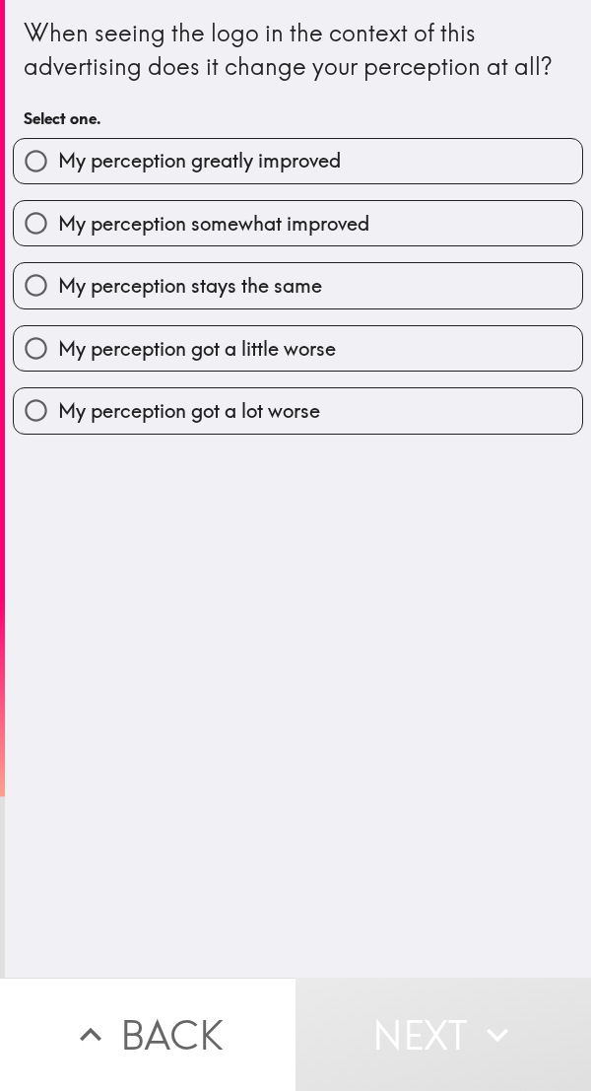
click at [39, 163] on input "My perception greatly improved" at bounding box center [36, 161] width 44 height 44
radio input "true"
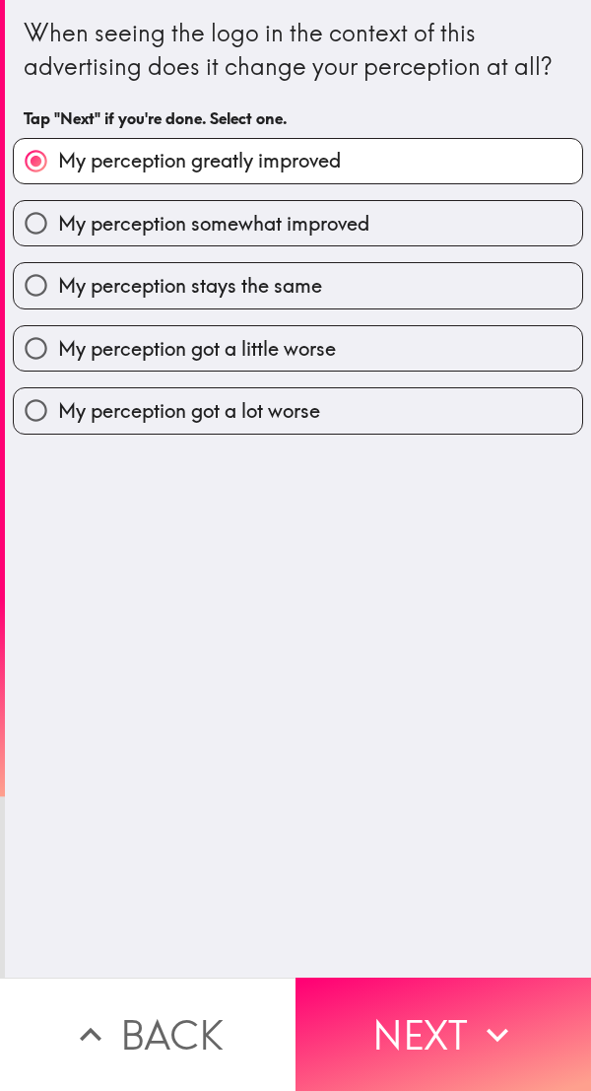
click at [34, 213] on input "My perception somewhat improved" at bounding box center [36, 223] width 44 height 44
radio input "true"
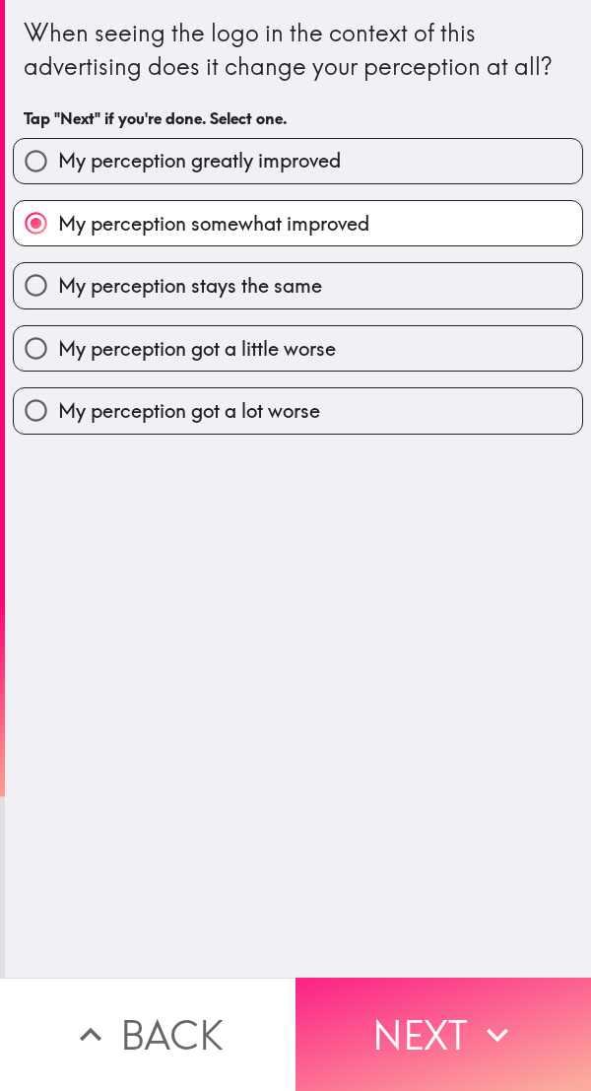
click at [417, 1013] on button "Next" at bounding box center [444, 1034] width 296 height 113
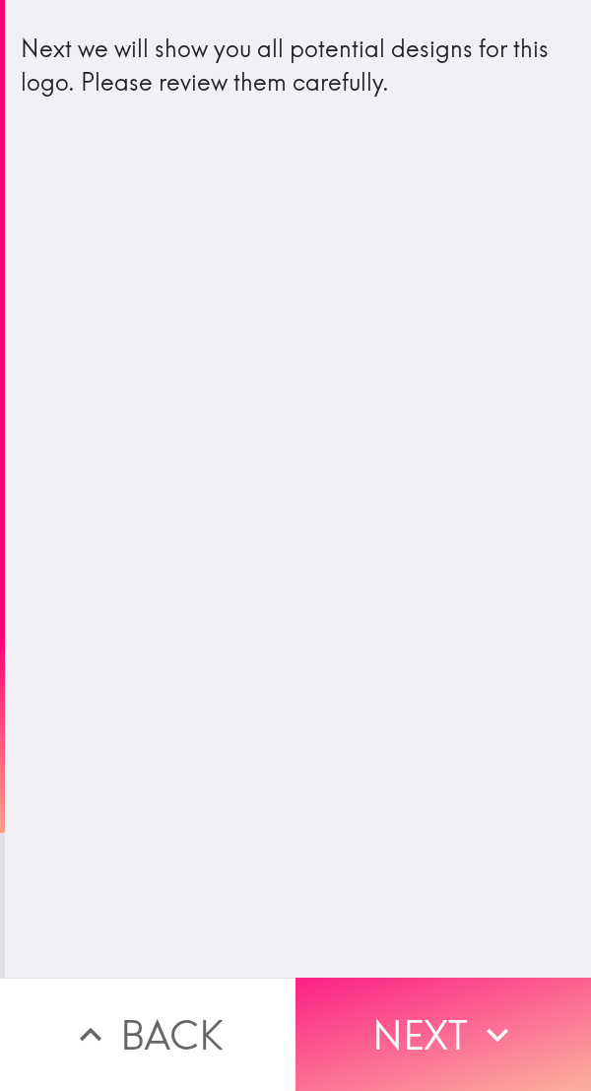
click at [429, 1000] on button "Next" at bounding box center [444, 1034] width 296 height 113
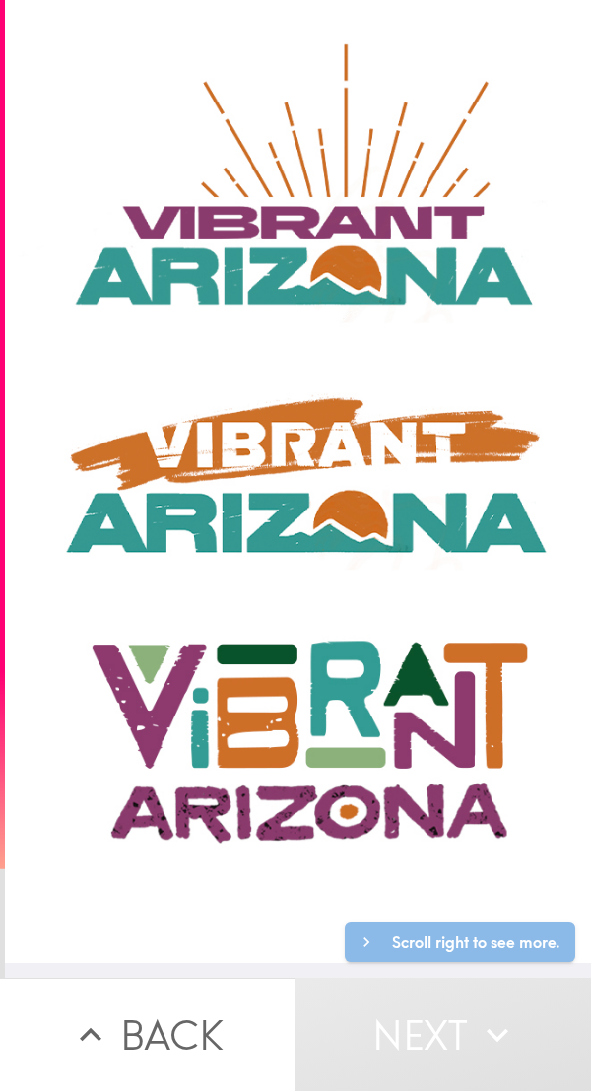
scroll to position [0, 206]
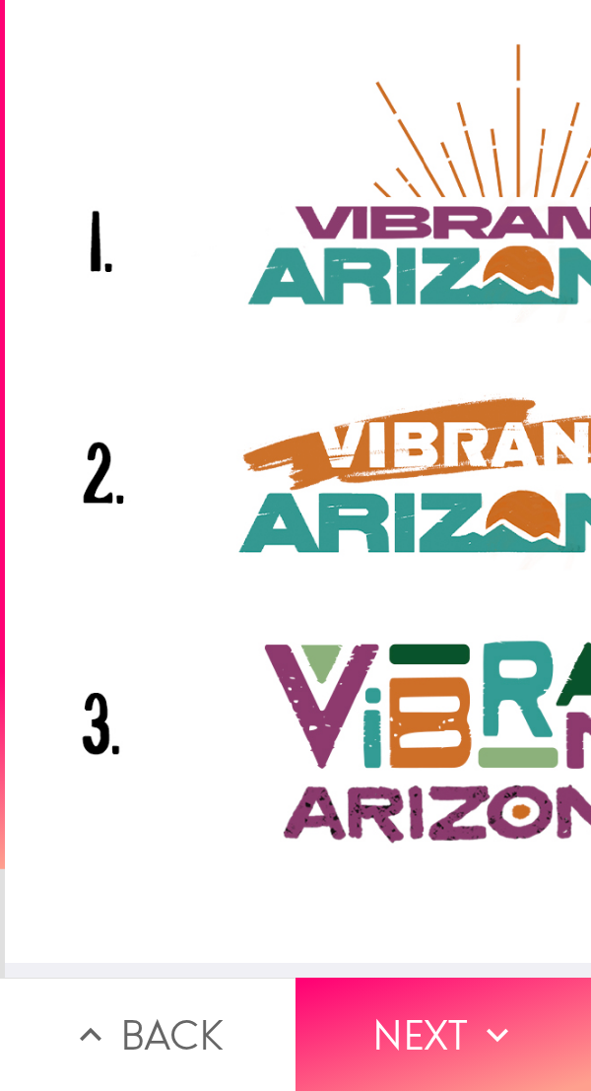
scroll to position [0, 0]
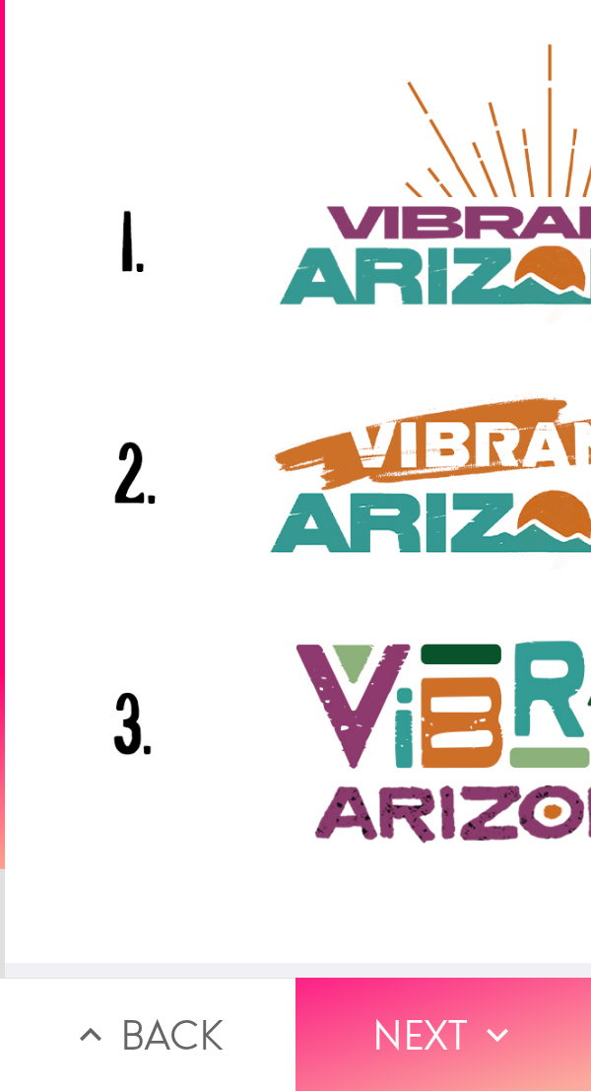
click at [411, 1038] on button "Next" at bounding box center [444, 1034] width 296 height 113
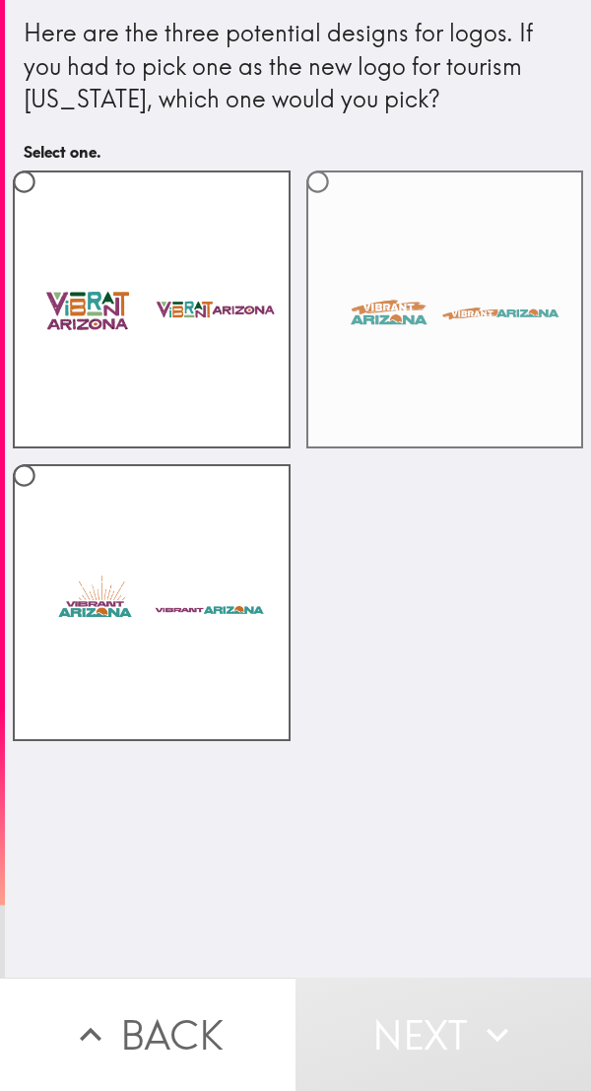
click at [339, 204] on label at bounding box center [446, 310] width 278 height 278
click at [339, 204] on input "radio" at bounding box center [318, 182] width 44 height 44
radio input "true"
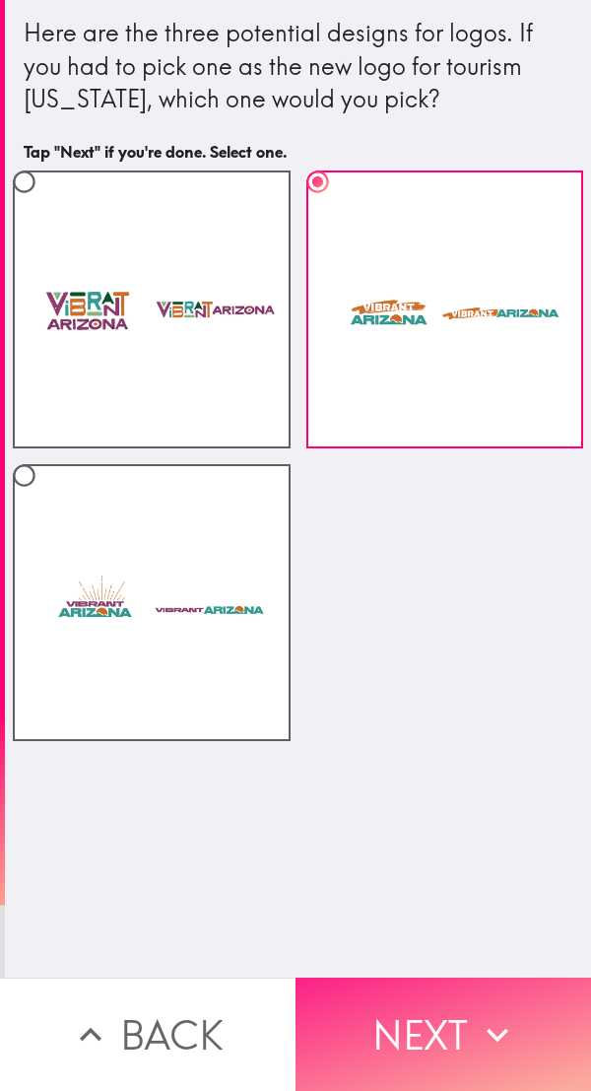
click at [429, 1023] on button "Next" at bounding box center [444, 1034] width 296 height 113
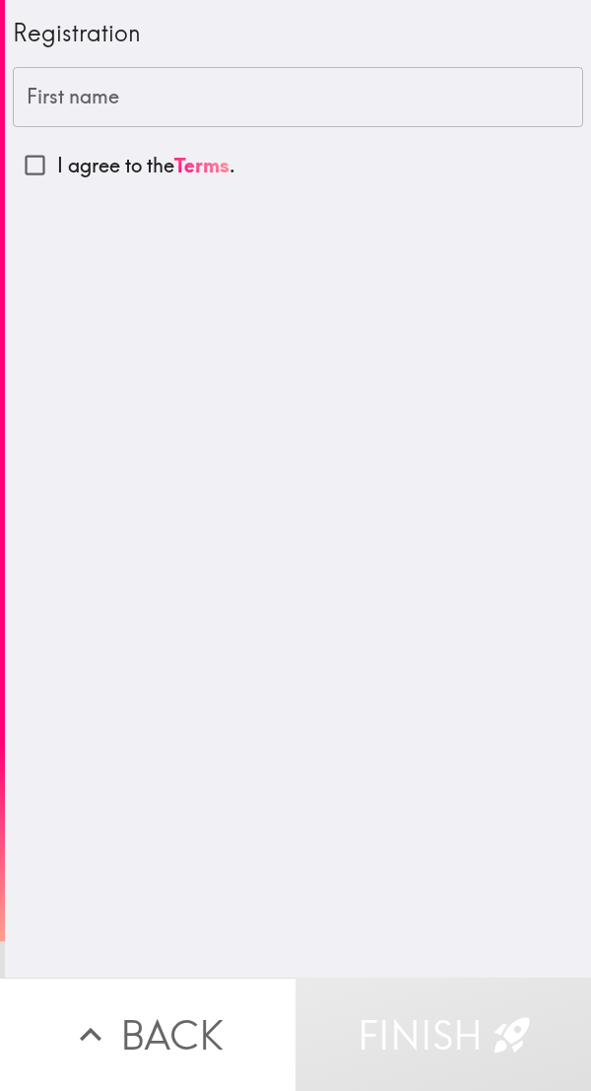
click at [34, 69] on input "First name" at bounding box center [298, 97] width 571 height 61
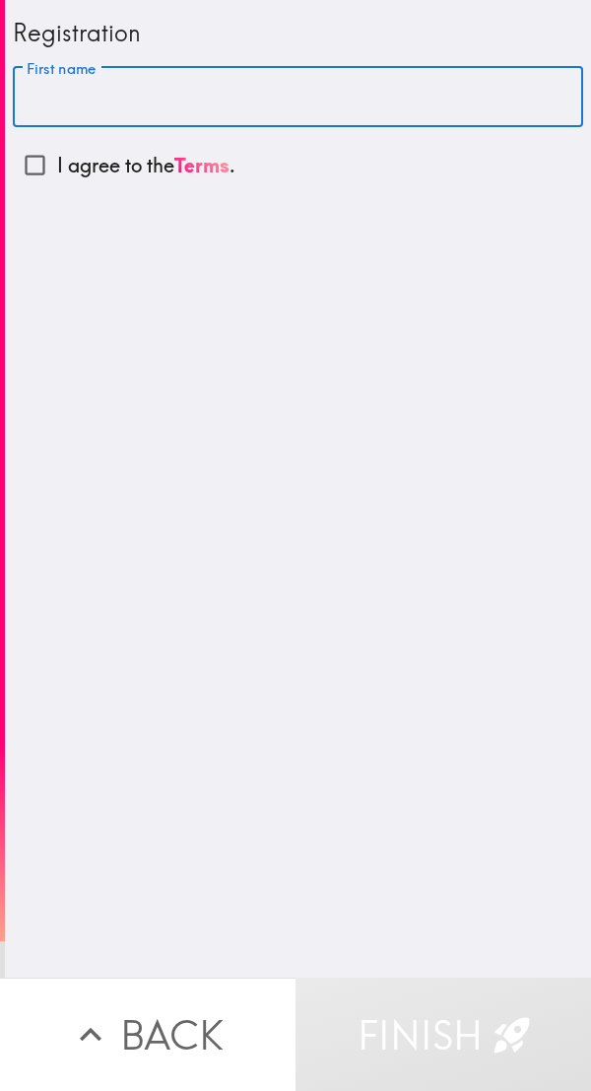
click at [17, 184] on input "I agree to the Terms ." at bounding box center [35, 165] width 44 height 44
checkbox input "true"
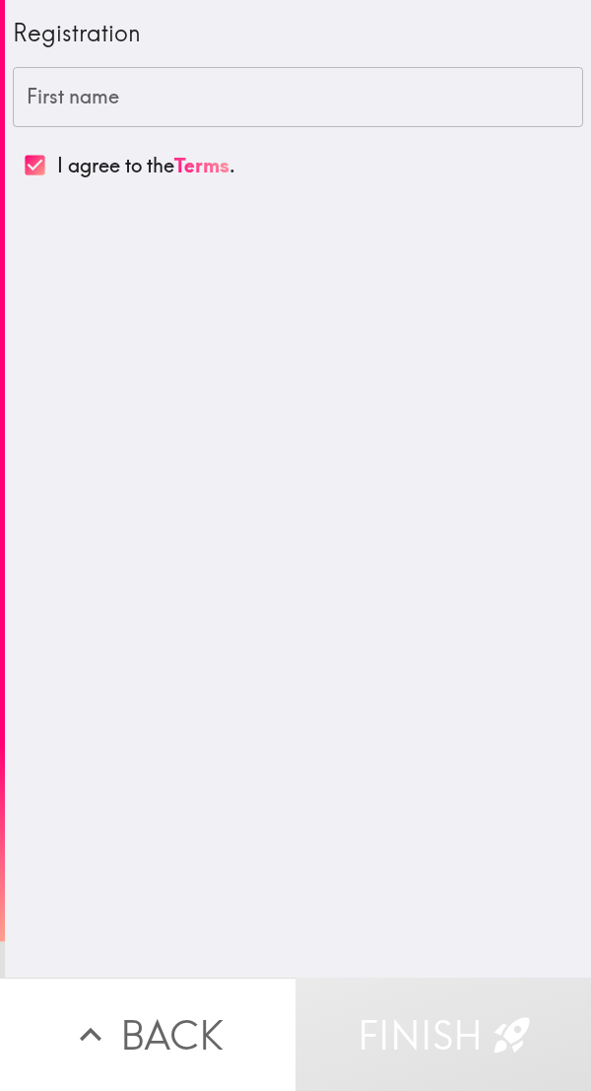
click at [53, 103] on div "First name First name" at bounding box center [298, 97] width 571 height 61
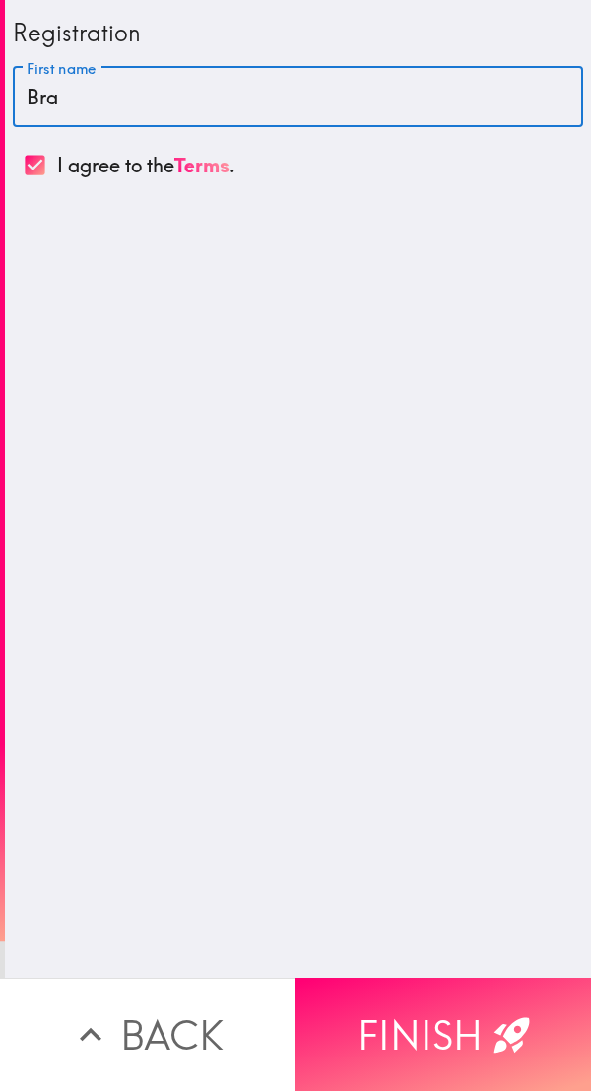
type input "[PERSON_NAME]"
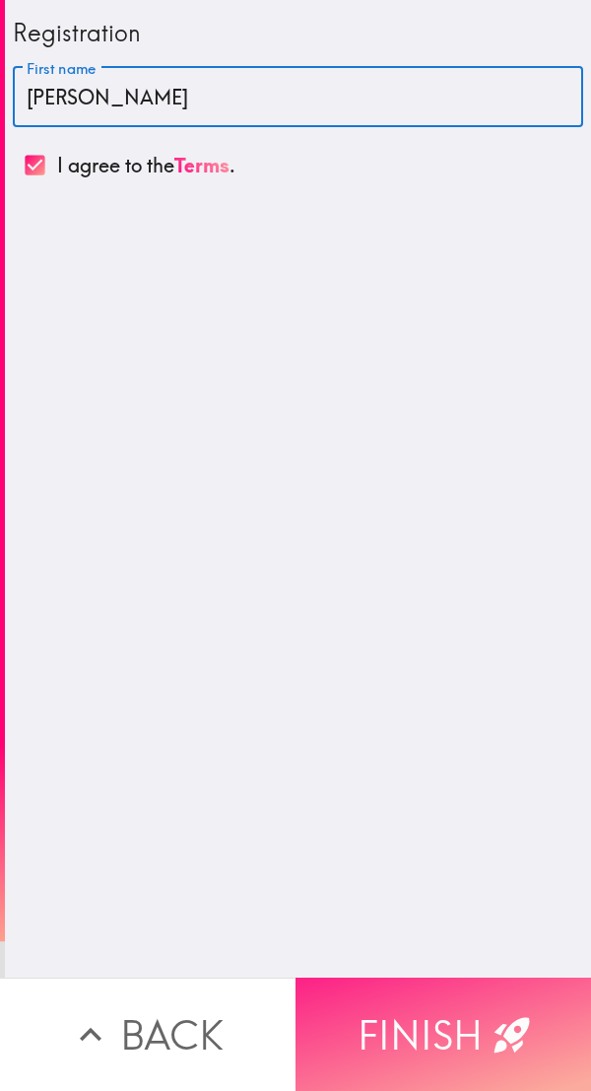
click at [448, 1013] on button "Finish" at bounding box center [444, 1034] width 296 height 113
